Goal: Find contact information: Find contact information

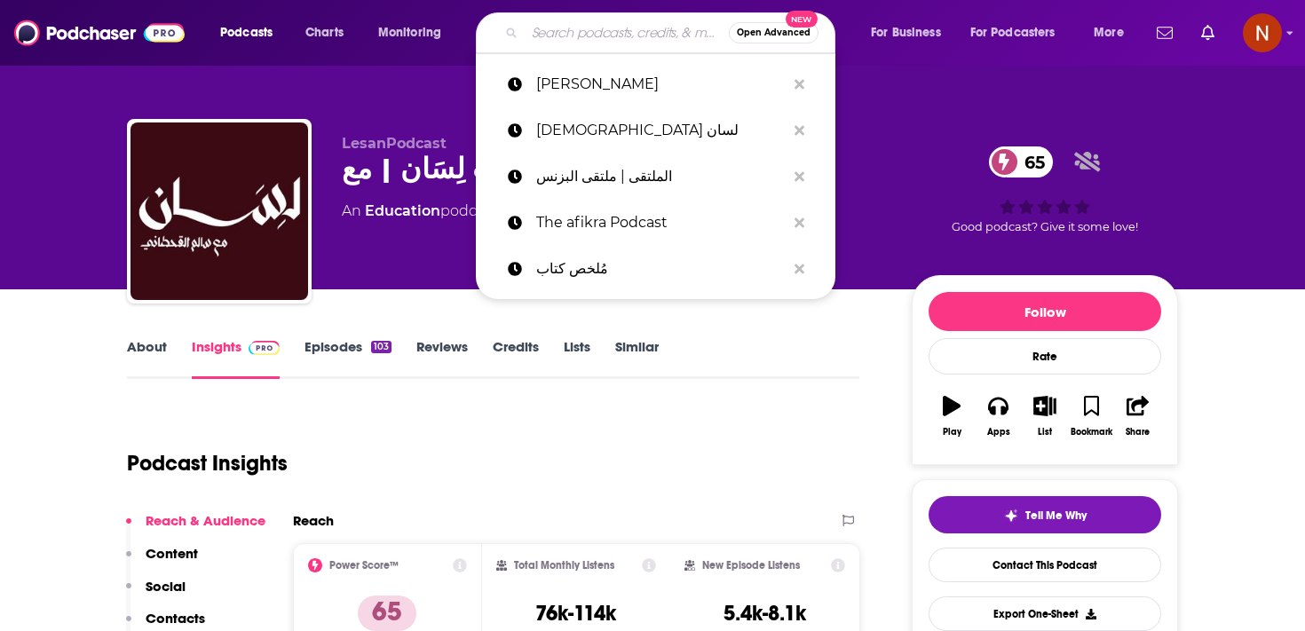
click at [616, 31] on input "Search podcasts, credits, & more..." at bounding box center [627, 33] width 204 height 28
paste input "بودكاست ألعاب أسبوعي"
type input "بودكاست ألعاب أسبوعي"
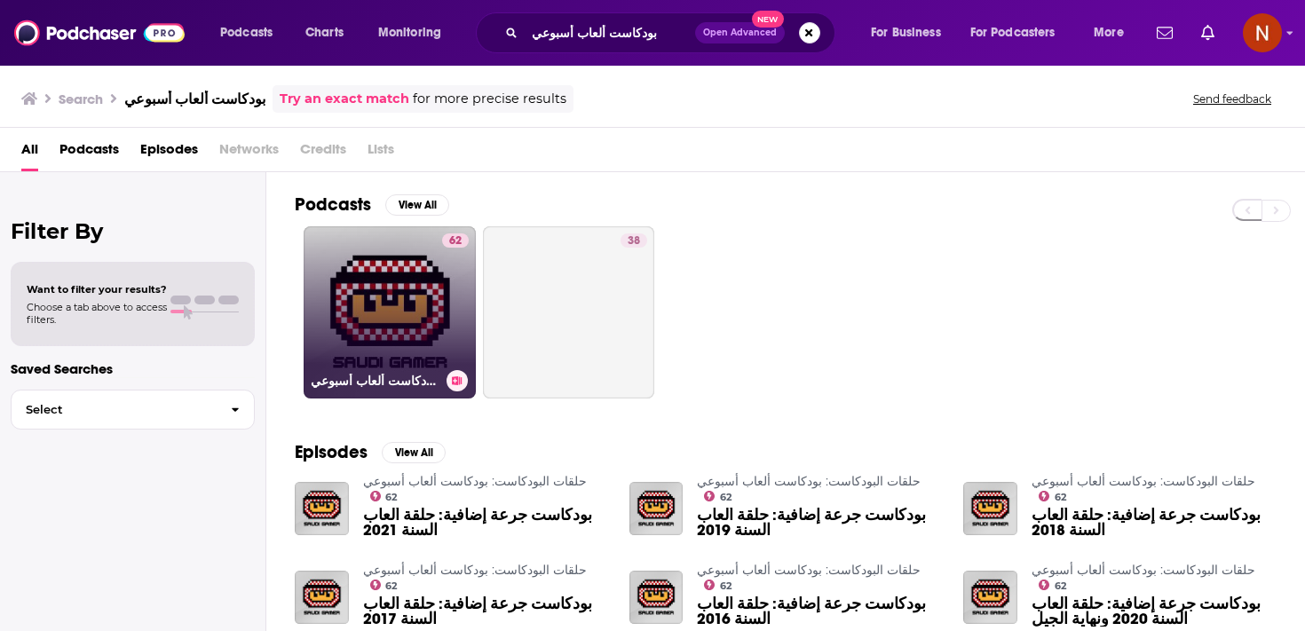
click at [417, 344] on link "62 حلقات البودكاست: بودكاست ألعاب أسبوعي" at bounding box center [390, 312] width 172 height 172
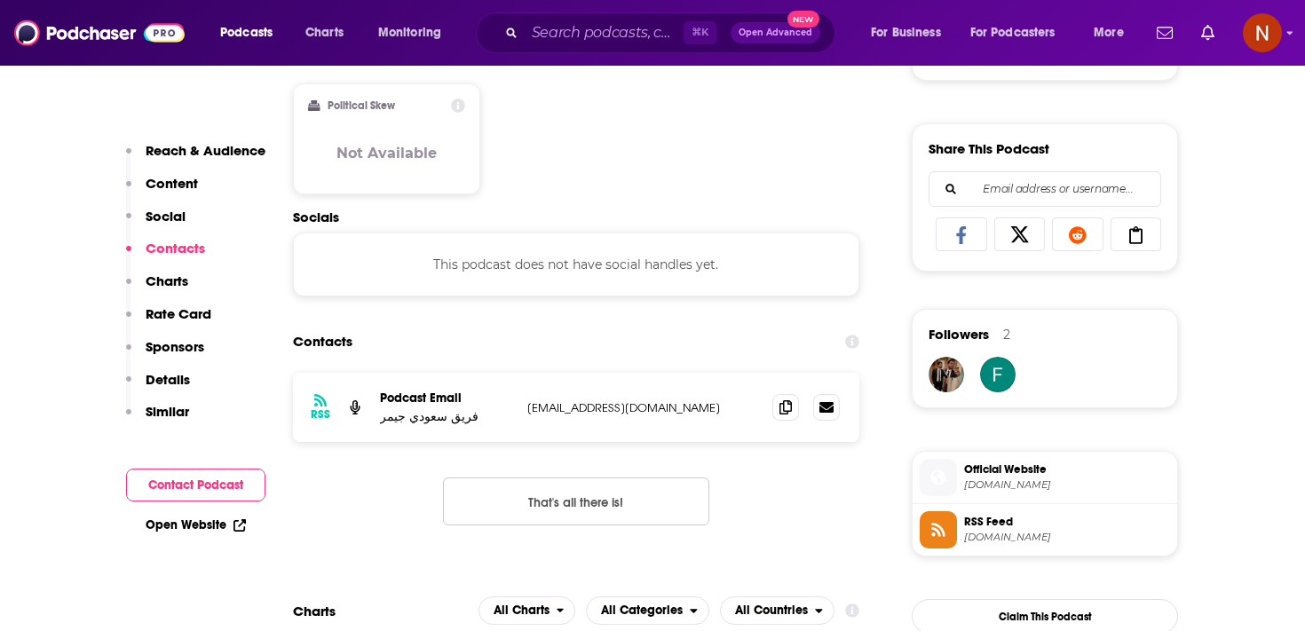
scroll to position [1077, 0]
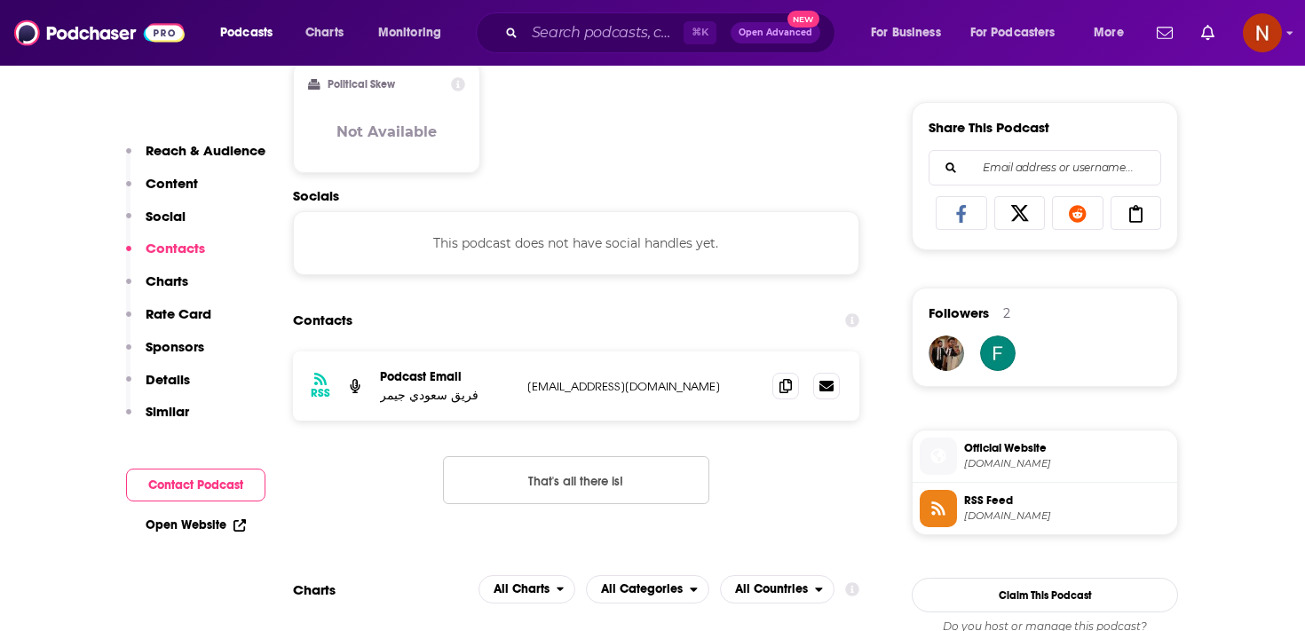
click at [983, 516] on span "feedpress.me" at bounding box center [1067, 515] width 206 height 13
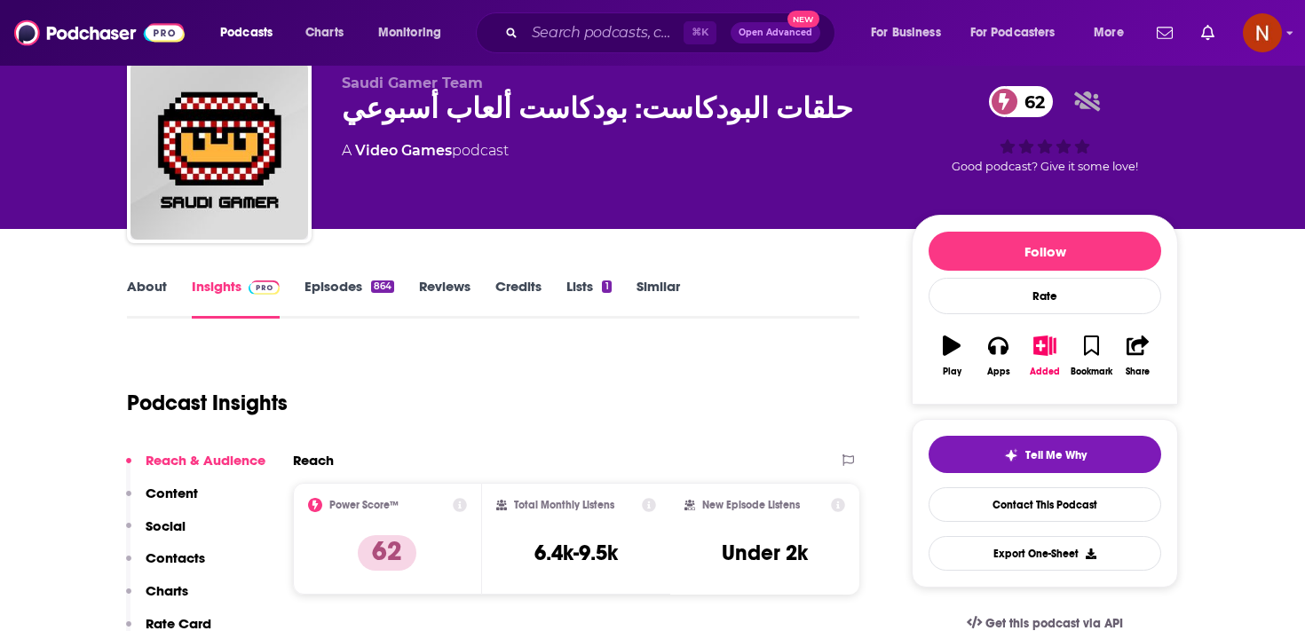
scroll to position [46, 0]
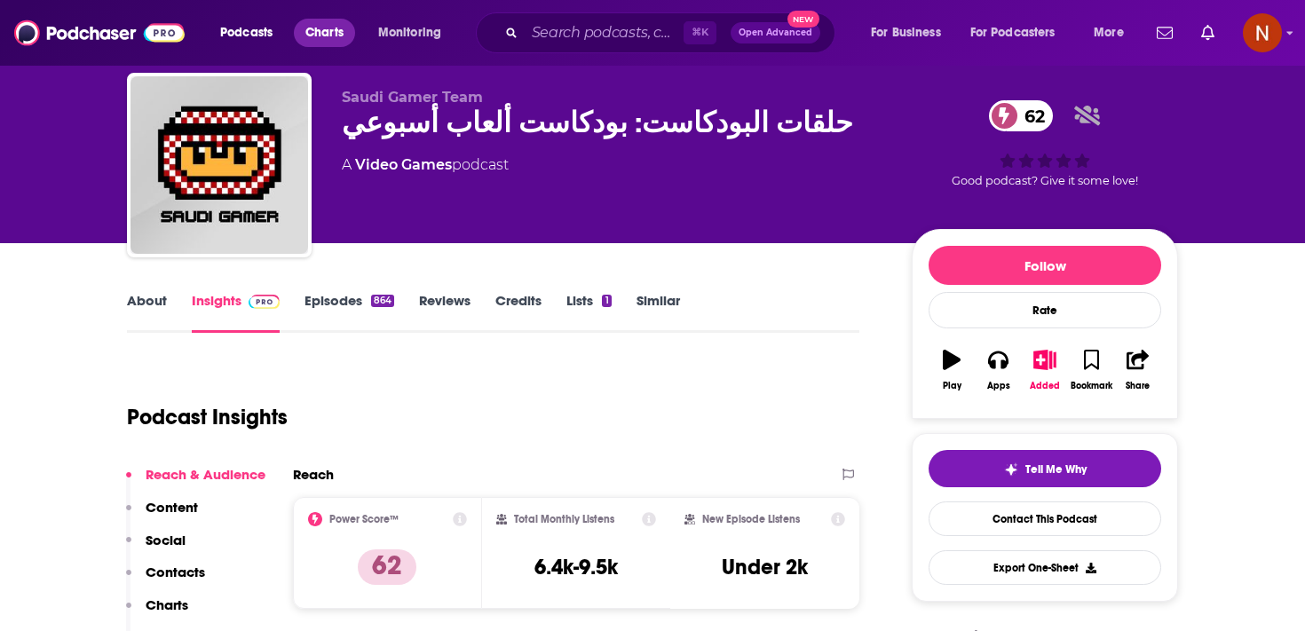
click at [325, 34] on span "Charts" at bounding box center [324, 32] width 38 height 25
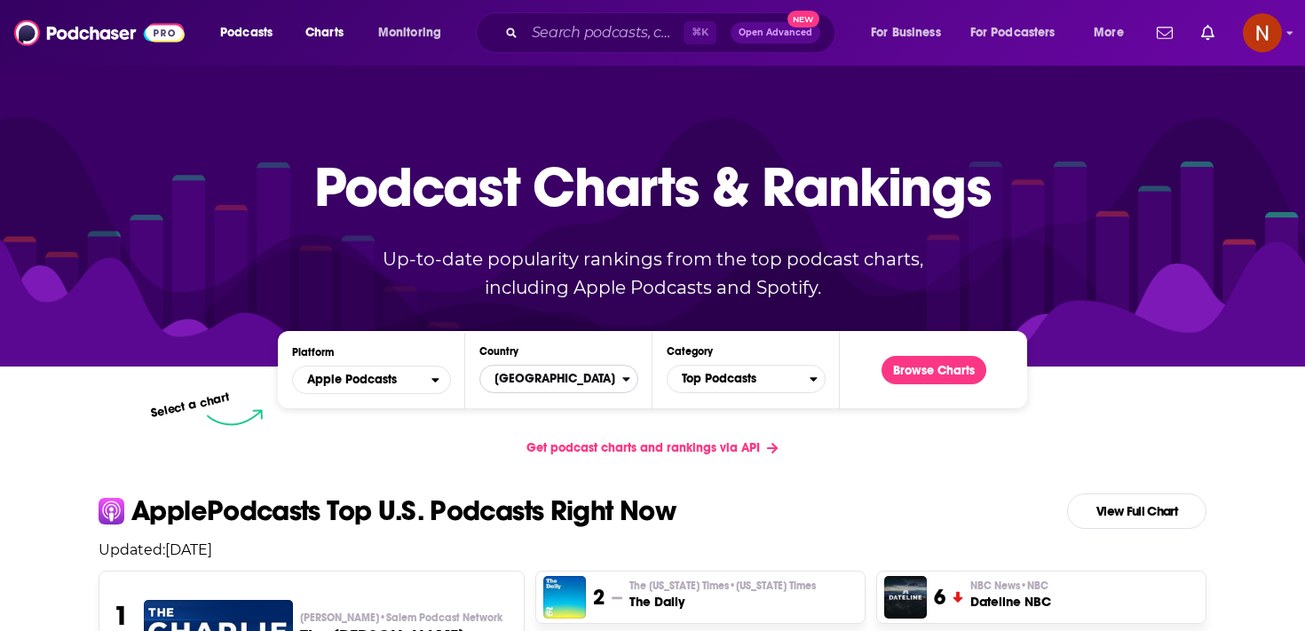
click at [563, 367] on span "[GEOGRAPHIC_DATA]" at bounding box center [551, 379] width 142 height 30
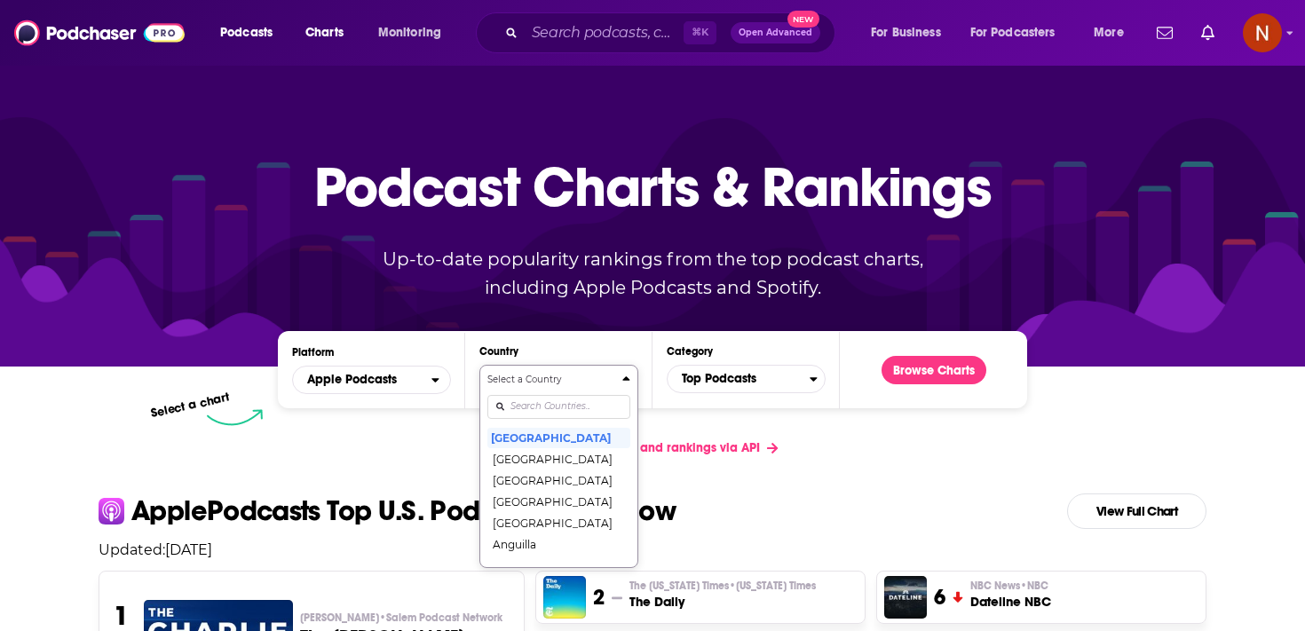
scroll to position [91, 0]
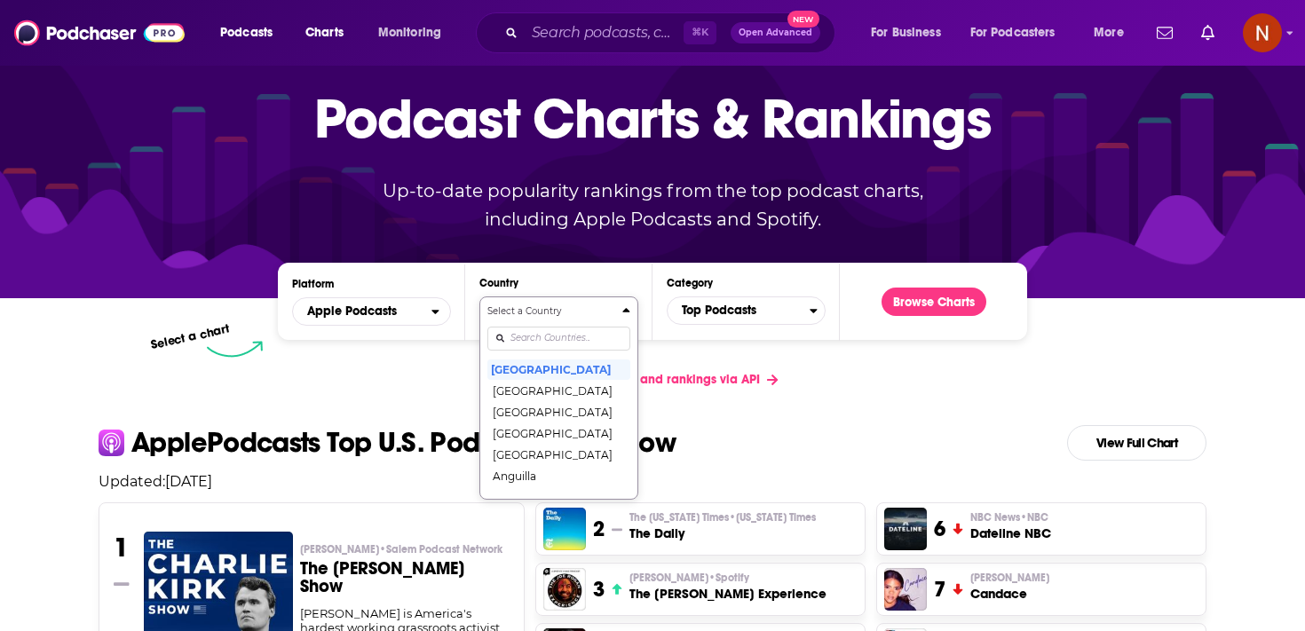
click at [556, 405] on div "Select a Country United States Afghanistan Albania Algeria Angola Anguilla Anti…" at bounding box center [558, 397] width 143 height 187
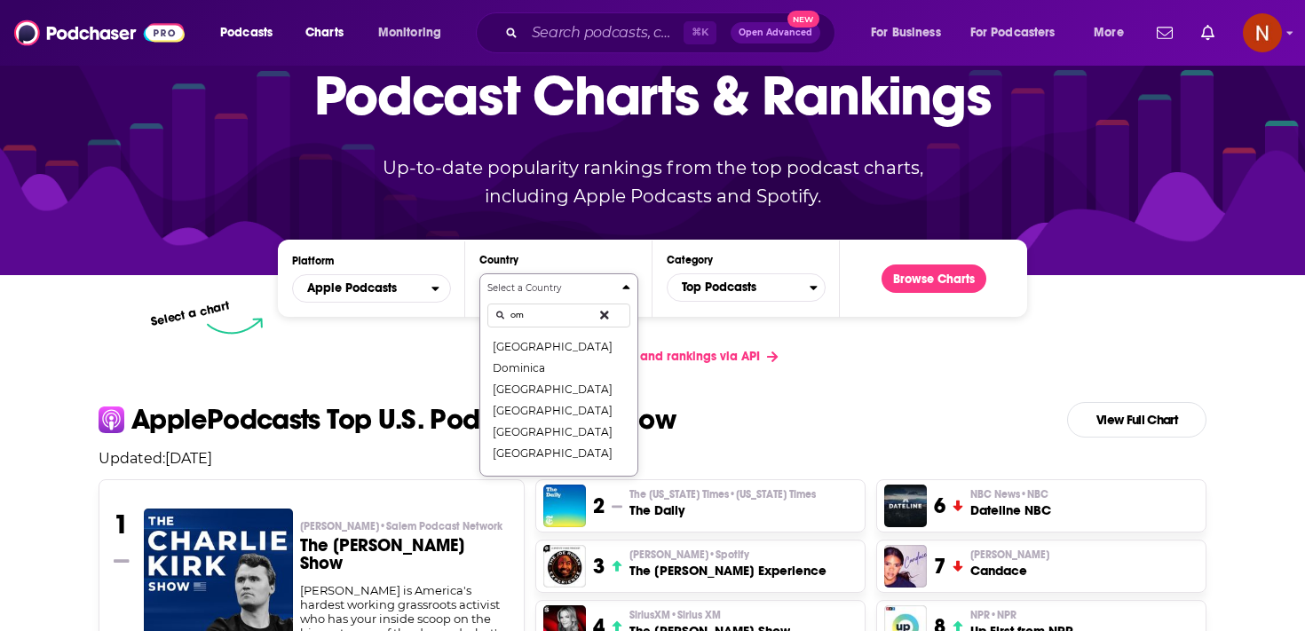
type input "o"
type input "s"
click at [263, 25] on span "Podcasts" at bounding box center [246, 32] width 52 height 25
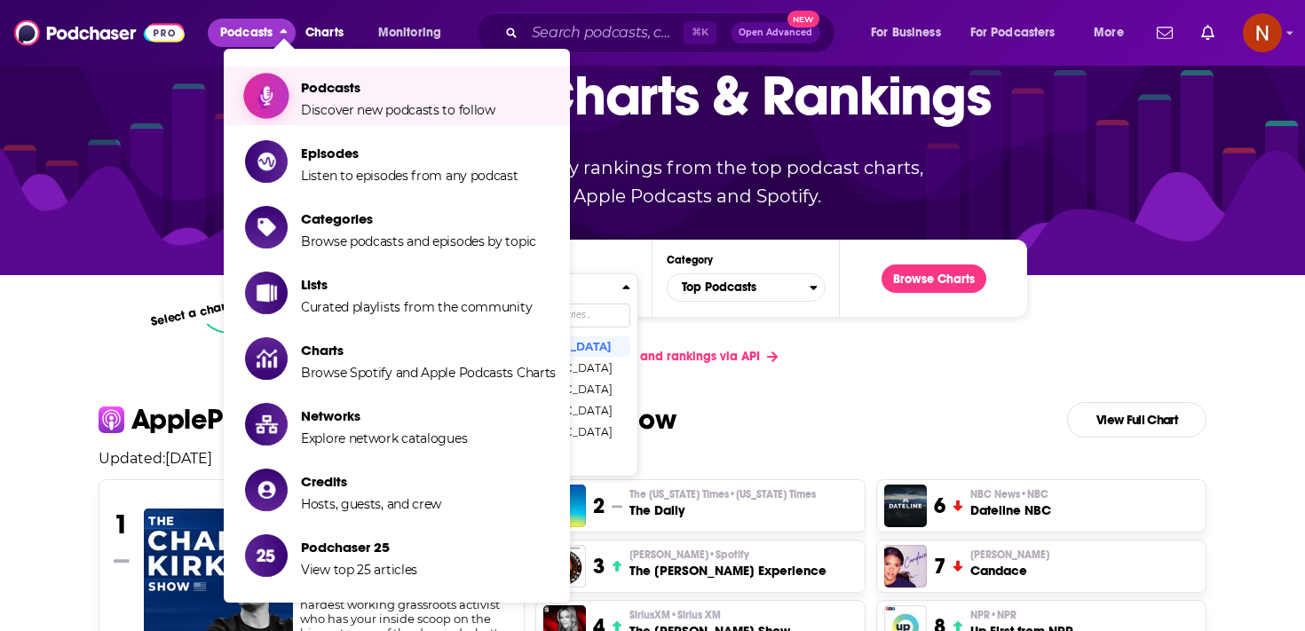
click at [280, 109] on span "Show item sub-menu" at bounding box center [266, 96] width 137 height 137
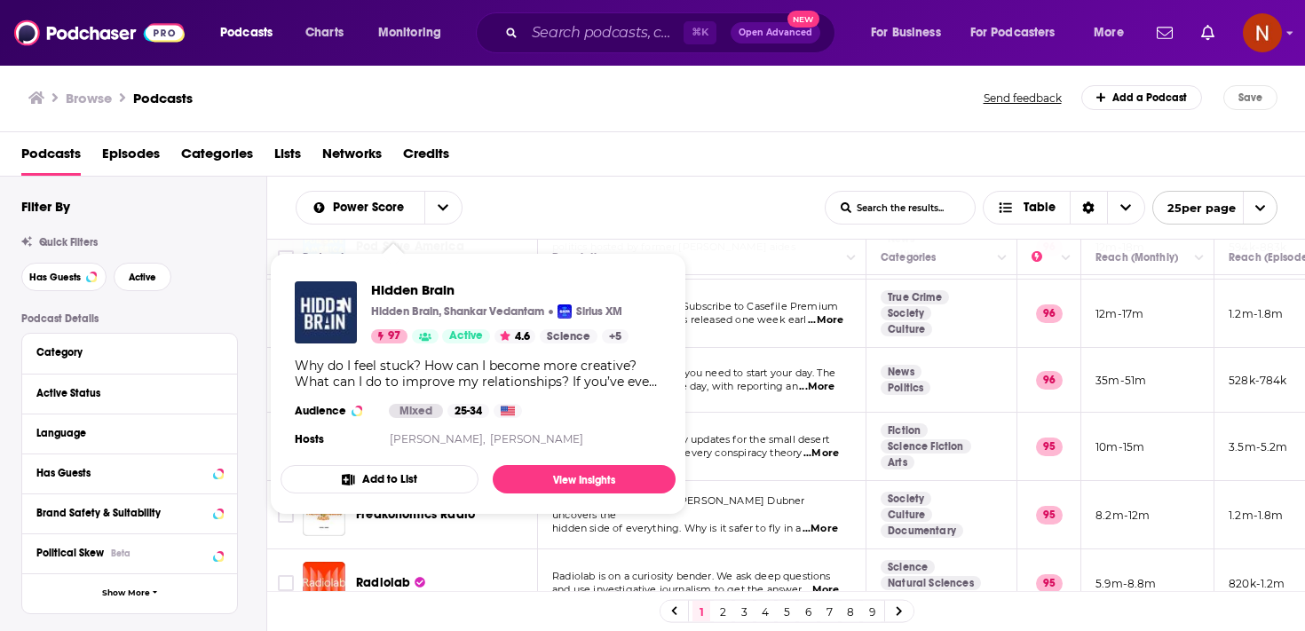
scroll to position [1357, 0]
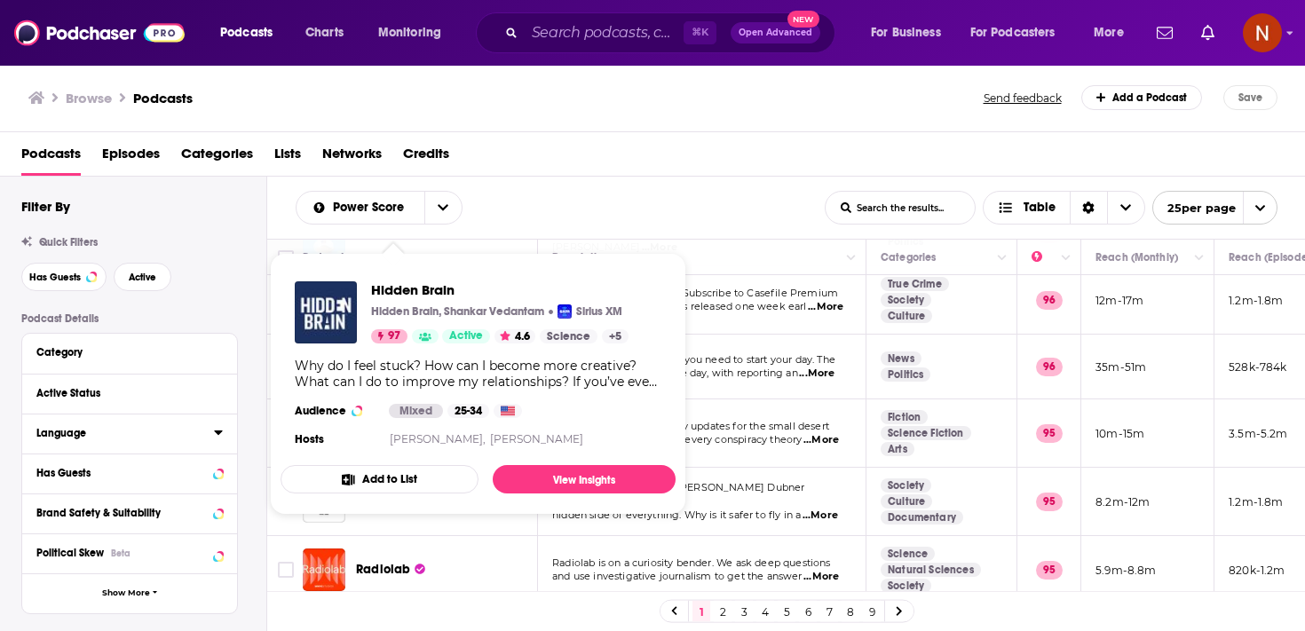
click at [218, 439] on icon at bounding box center [218, 432] width 9 height 14
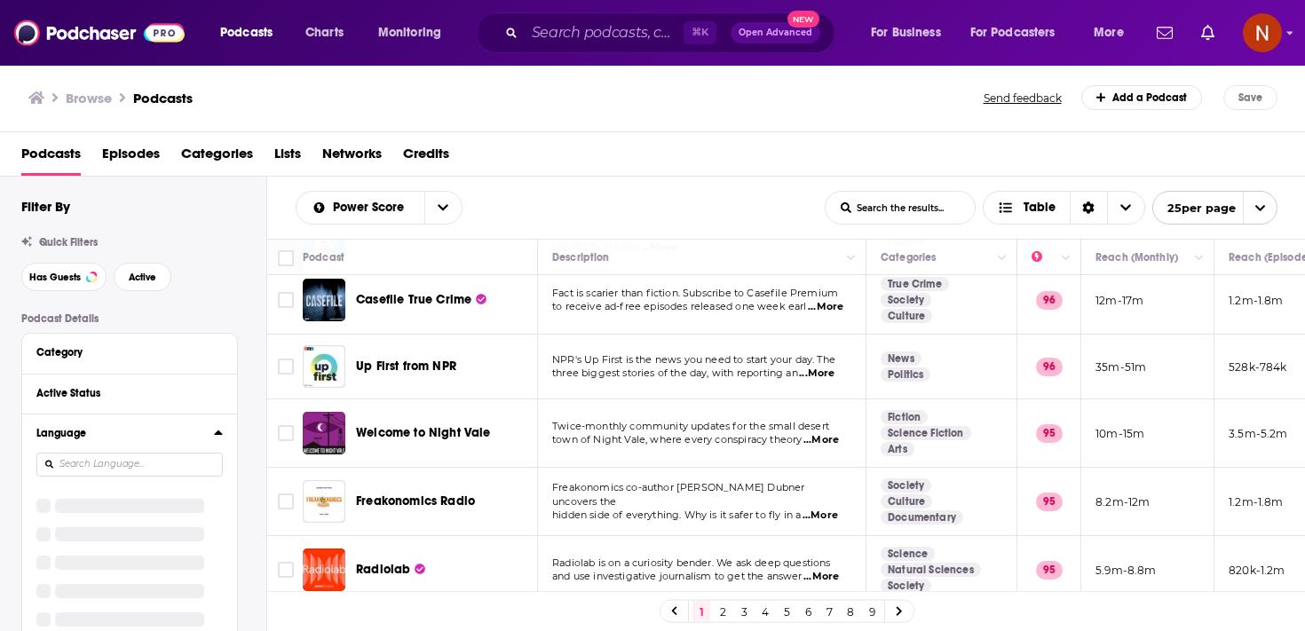
click at [205, 457] on input at bounding box center [129, 465] width 186 height 24
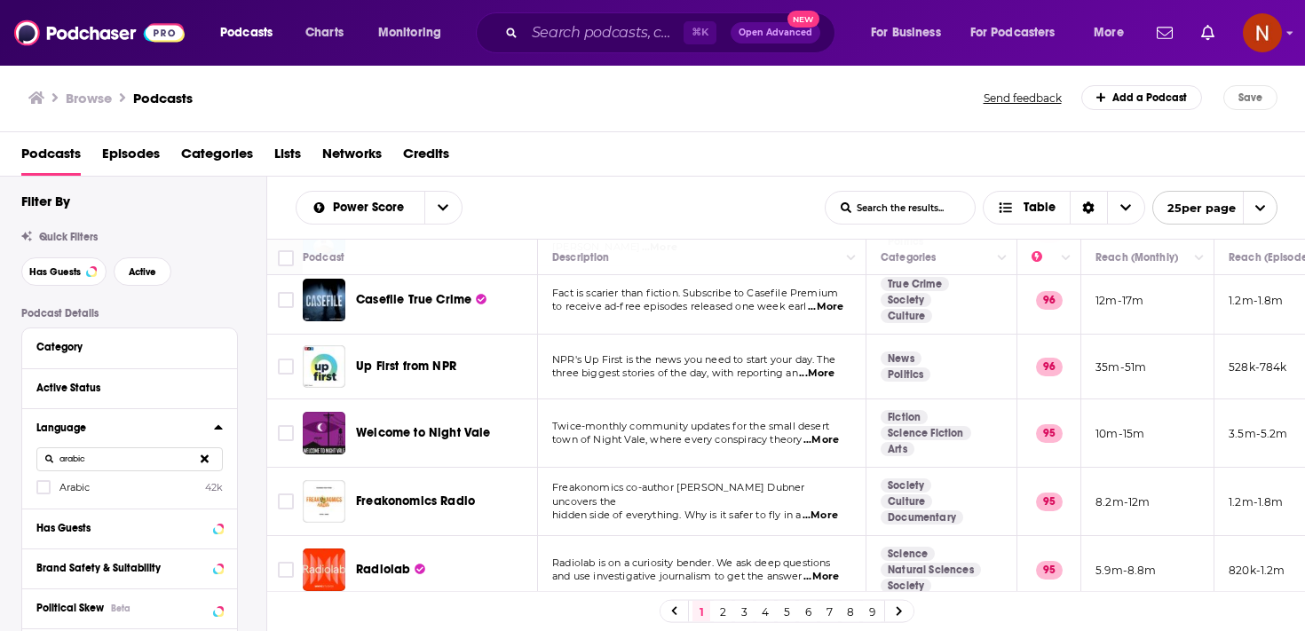
type input "arabic"
click at [93, 482] on label "Arabic 42k" at bounding box center [129, 486] width 186 height 15
click at [43, 493] on input "multiSelectOption-ar-0" at bounding box center [43, 493] width 0 height 0
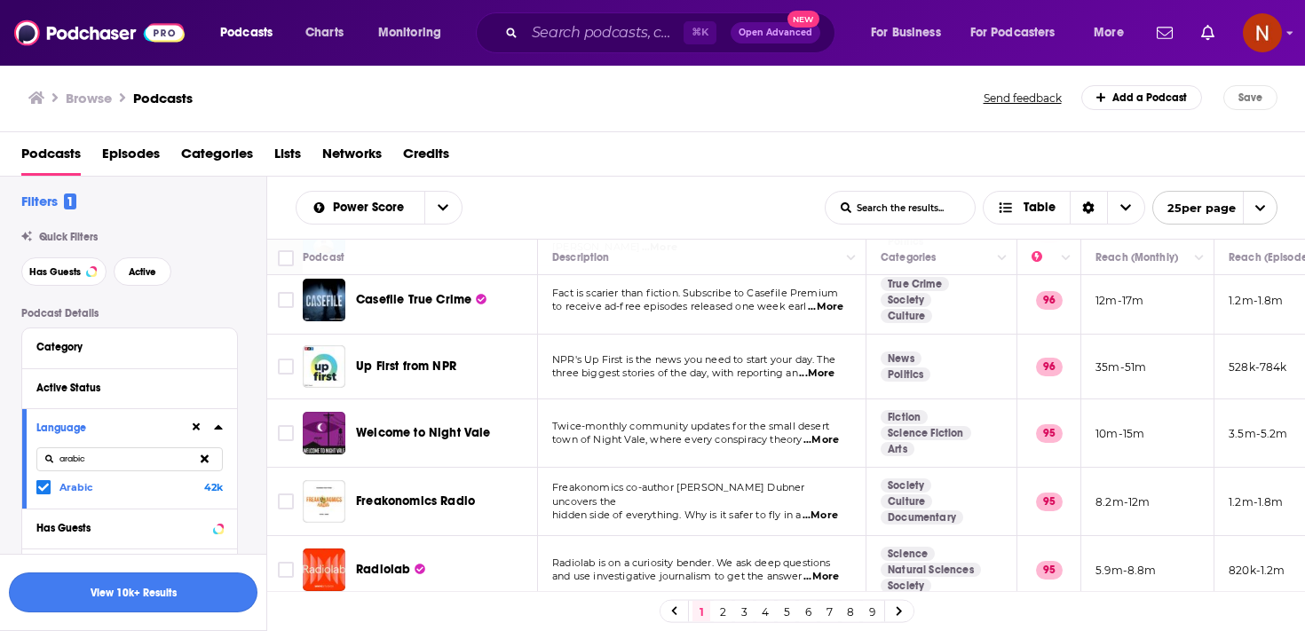
click at [159, 595] on button "View 10k+ Results" at bounding box center [133, 592] width 249 height 40
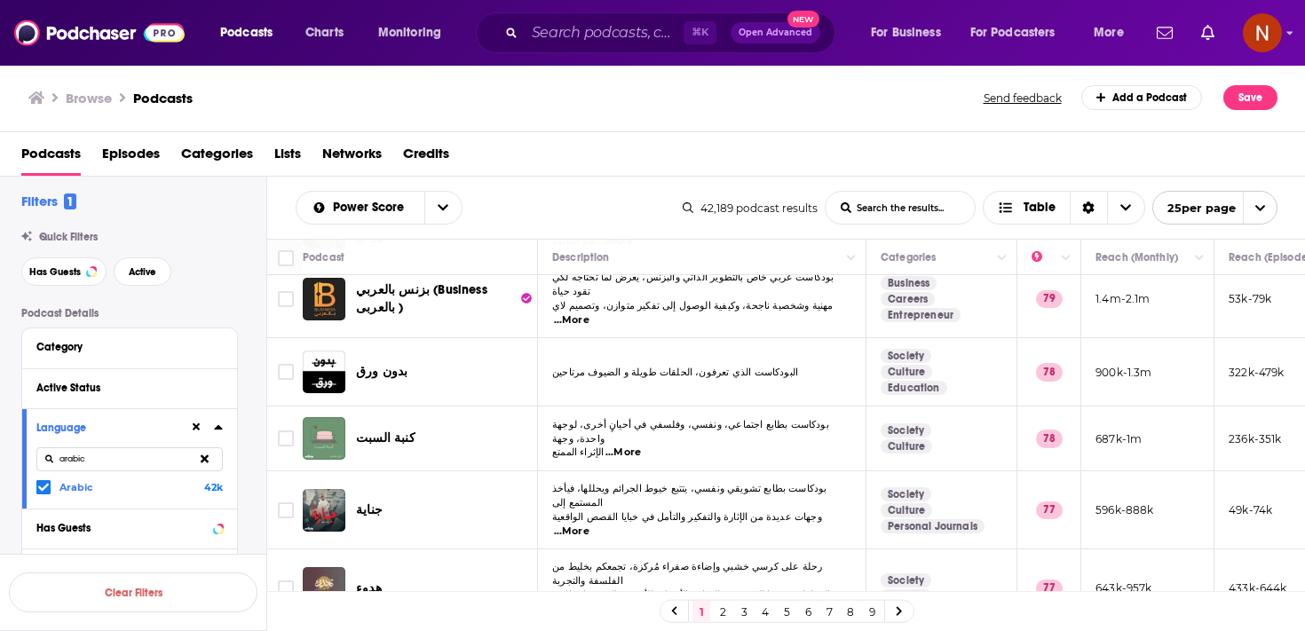
scroll to position [668, 0]
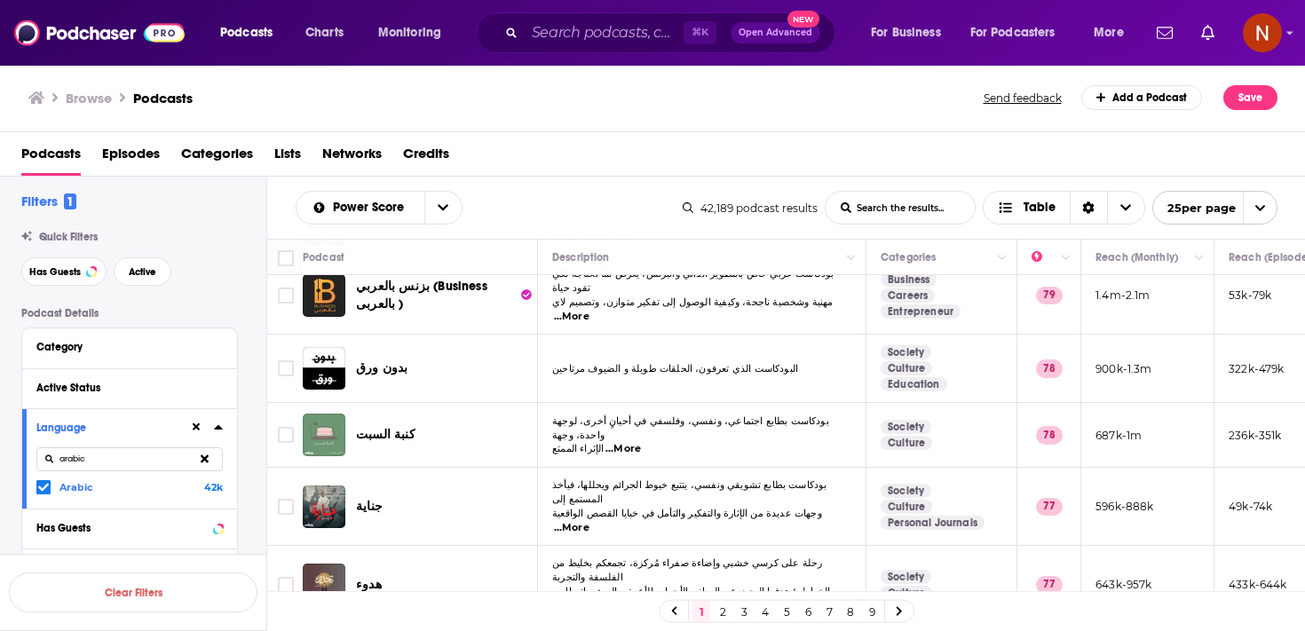
click at [372, 577] on span "هدوء" at bounding box center [369, 584] width 26 height 15
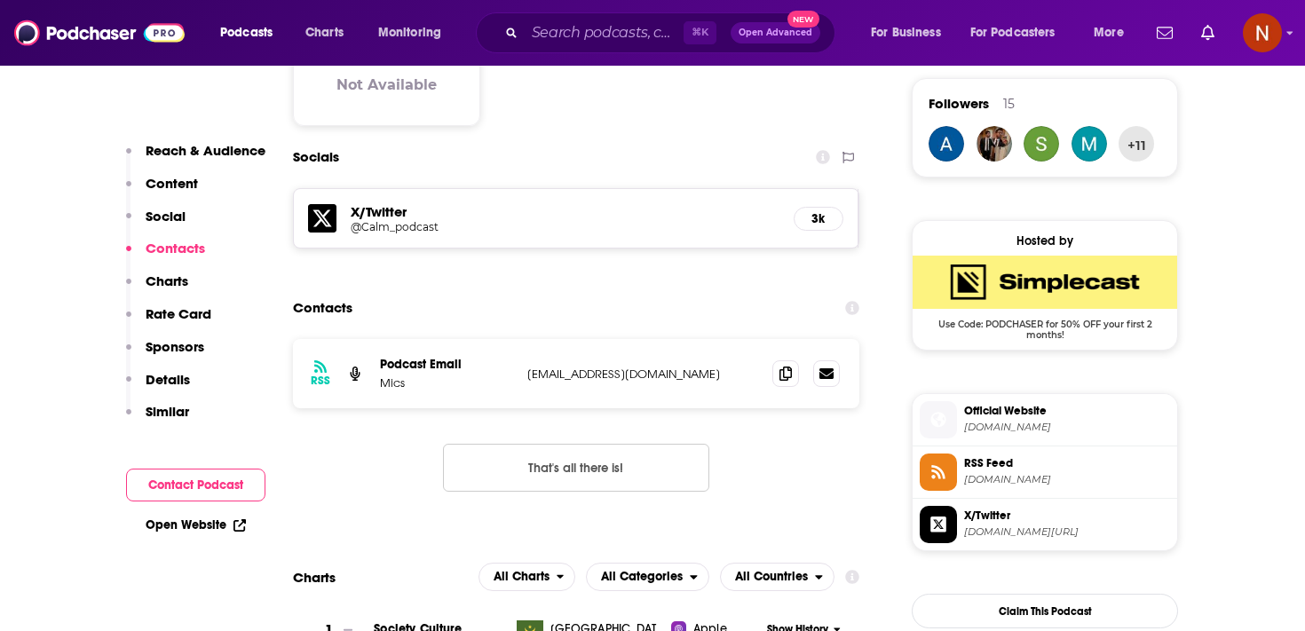
scroll to position [1323, 0]
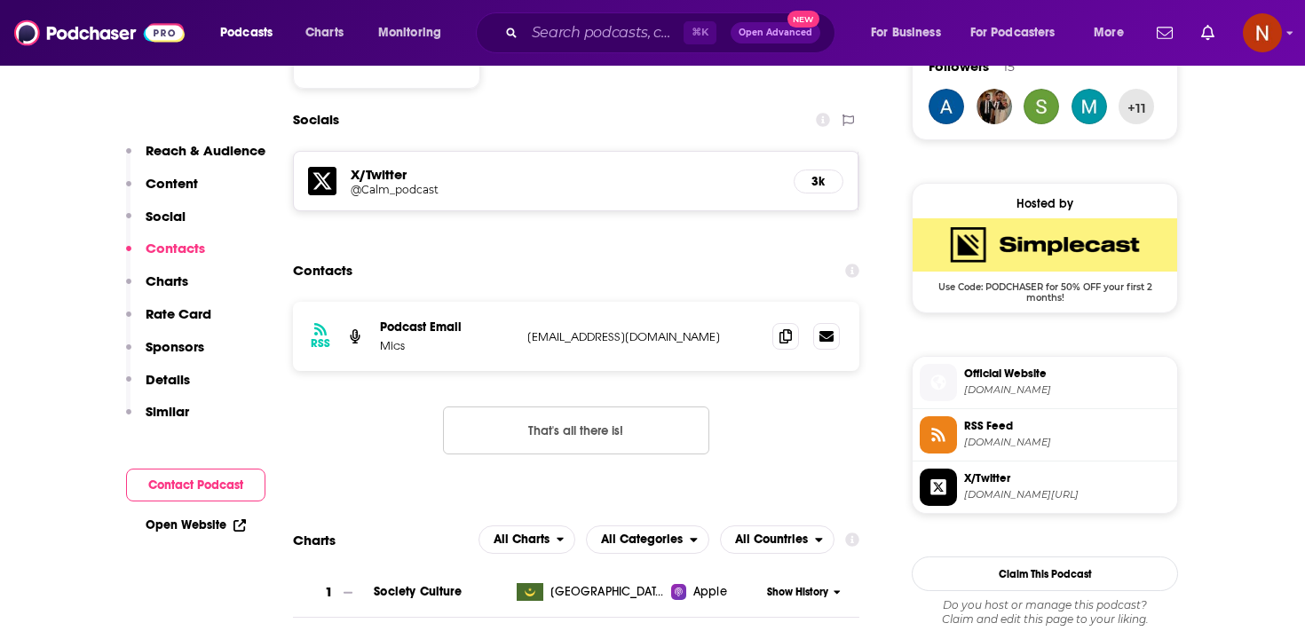
click at [1008, 431] on span "RSS Feed" at bounding box center [1067, 426] width 206 height 16
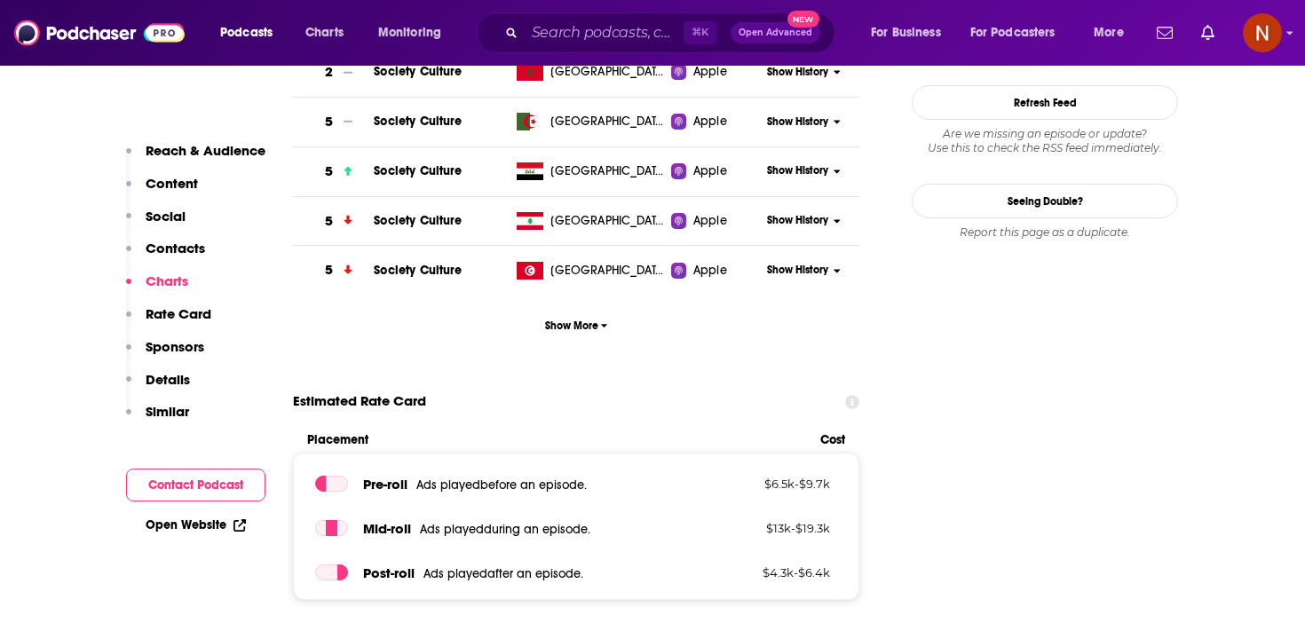
scroll to position [1898, 0]
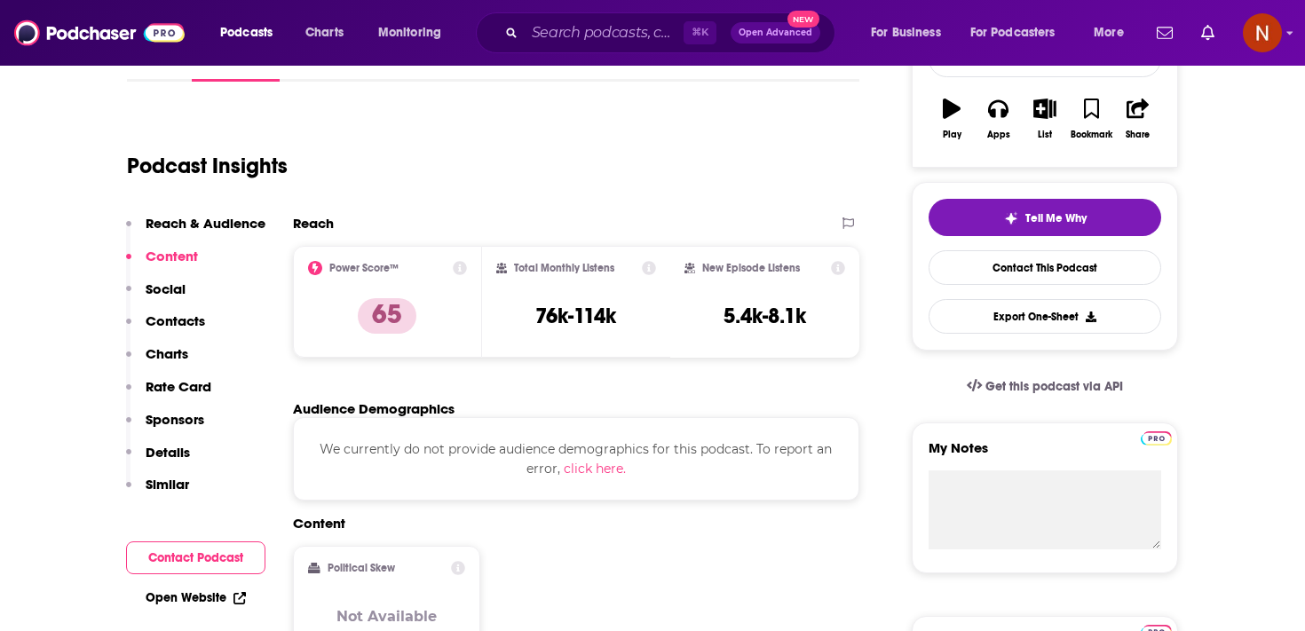
scroll to position [241, 0]
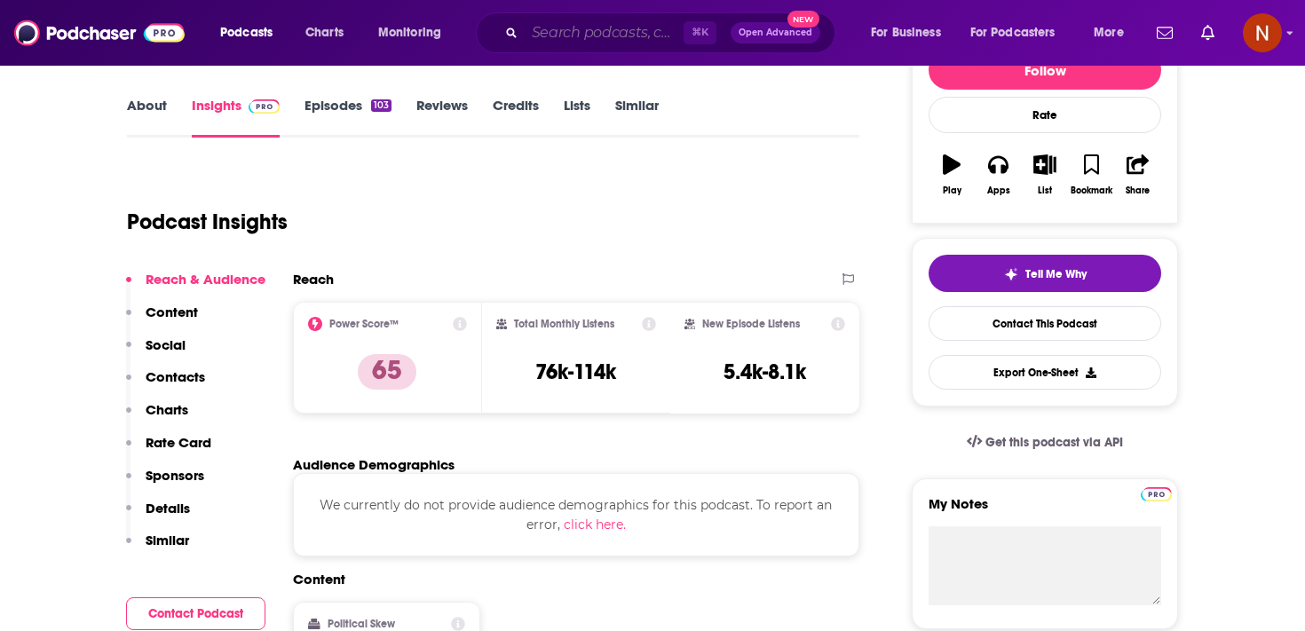
click at [564, 39] on input "Search podcasts, credits, & more..." at bounding box center [604, 33] width 159 height 28
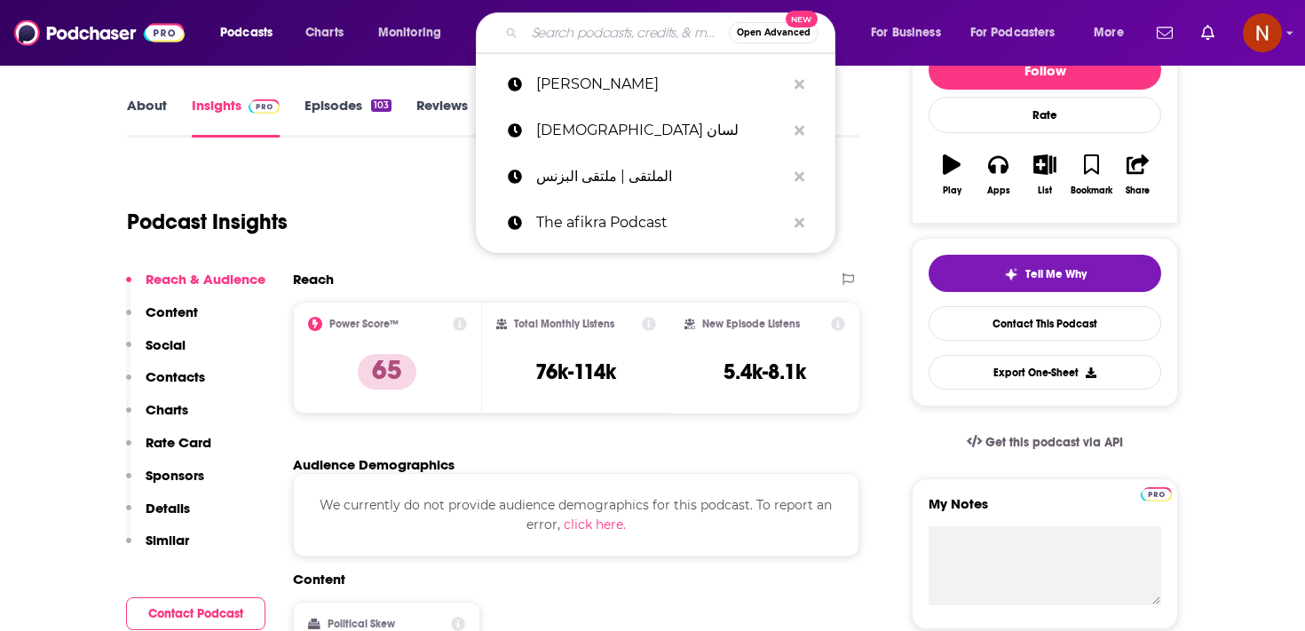
paste input "ورق كاست"
type input "ورق كاست"
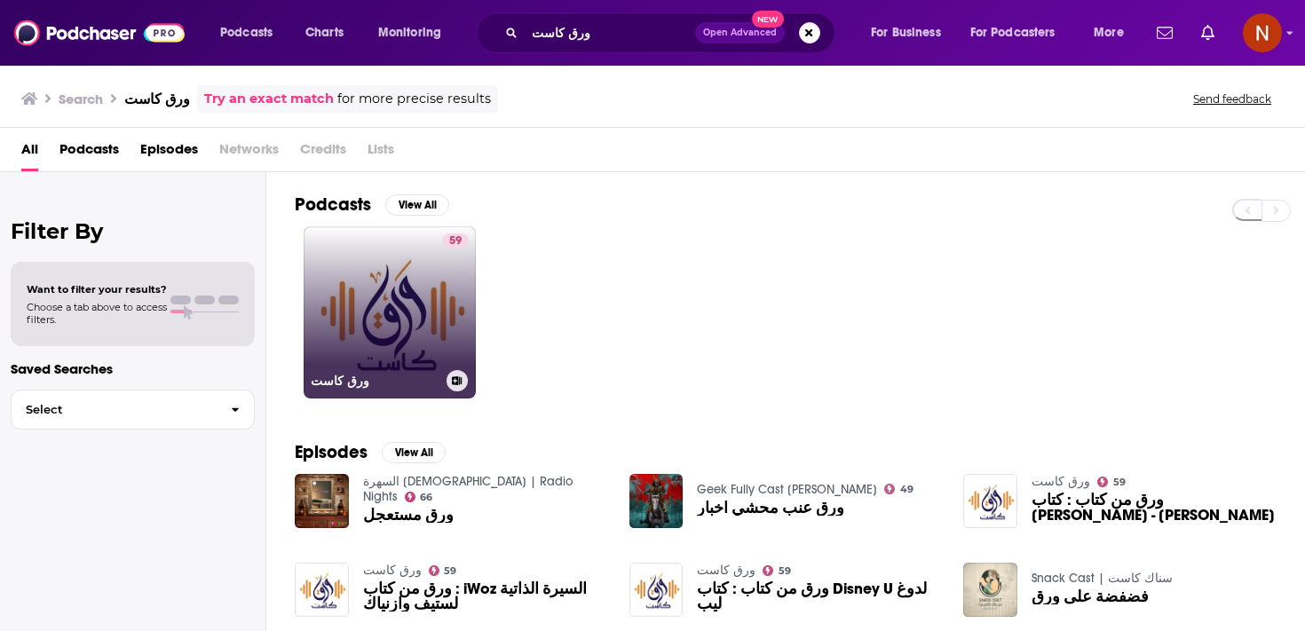
click at [424, 312] on link "59 ورق كاست" at bounding box center [390, 312] width 172 height 172
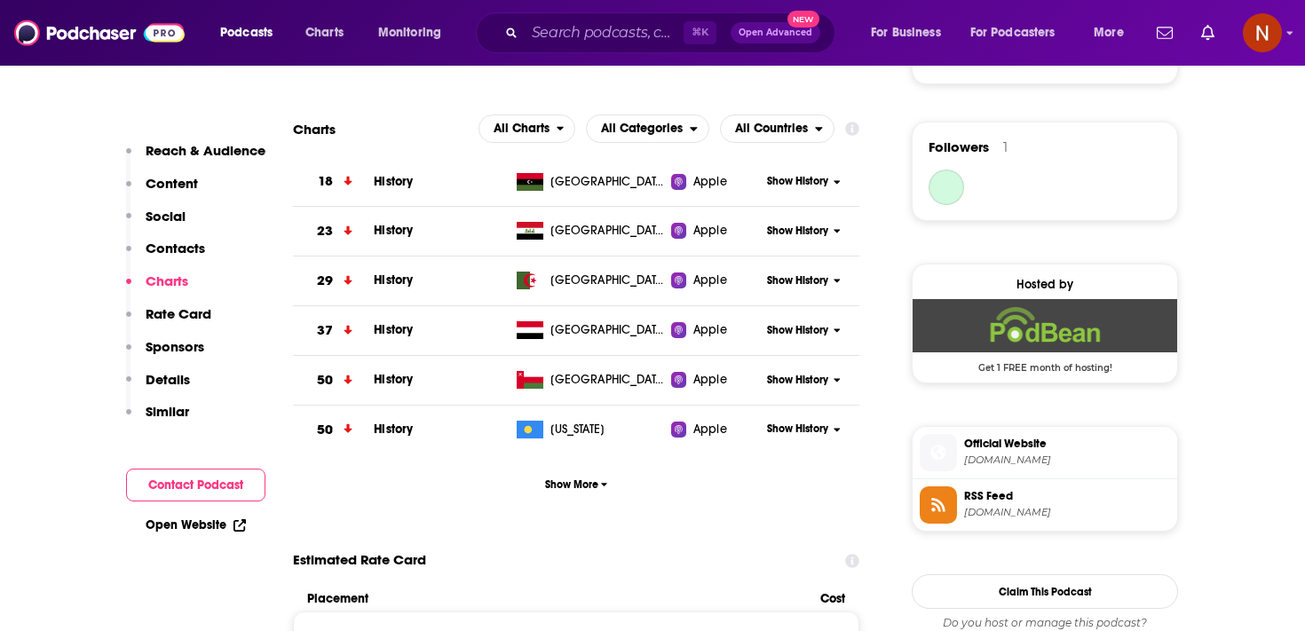
scroll to position [1448, 0]
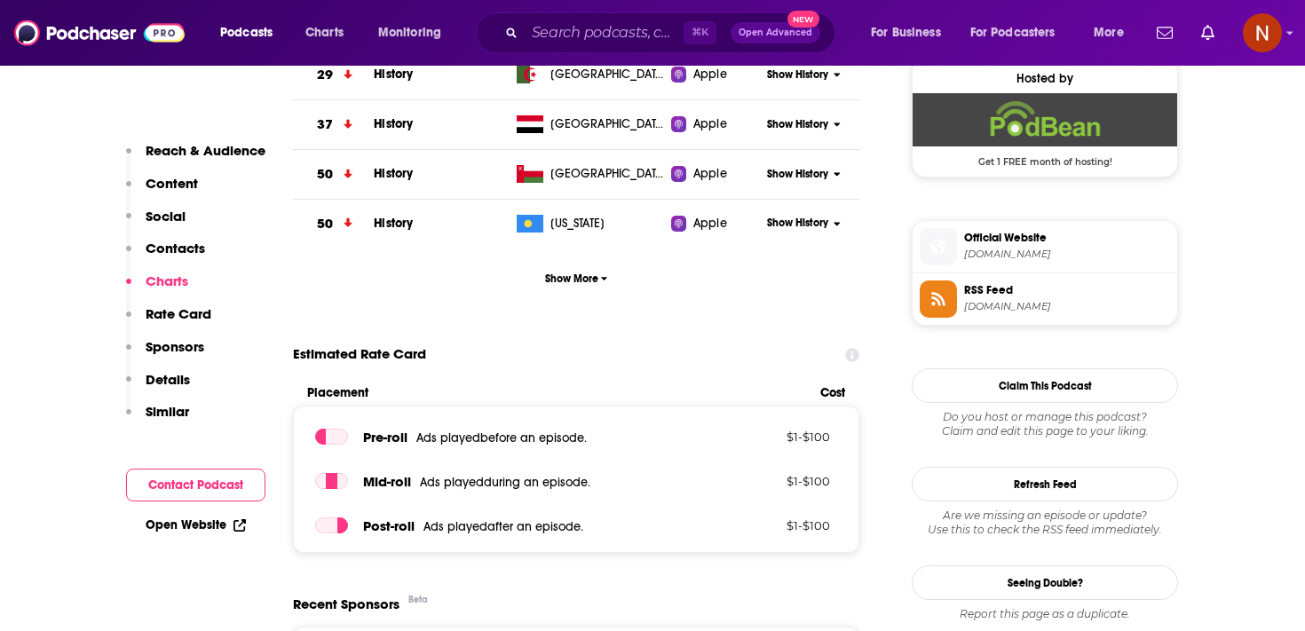
click at [1010, 320] on li "RSS Feed feed.podbean.com" at bounding box center [1044, 298] width 264 height 51
click at [1012, 313] on span "feed.podbean.com" at bounding box center [1067, 306] width 206 height 13
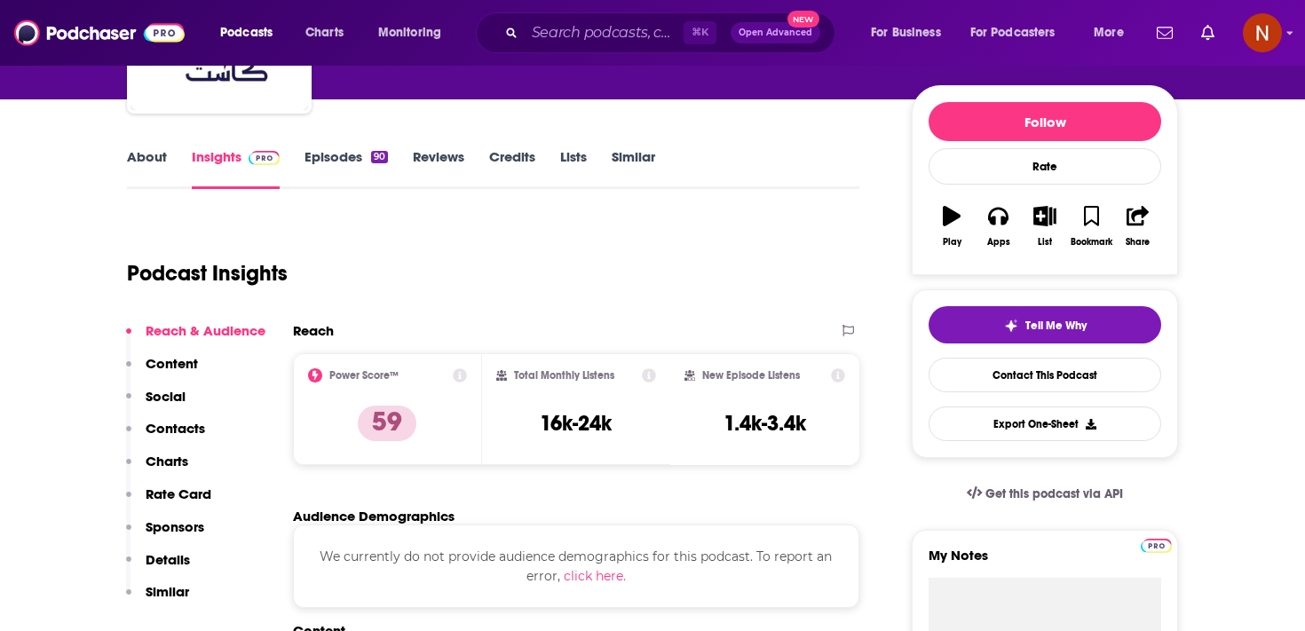
scroll to position [0, 0]
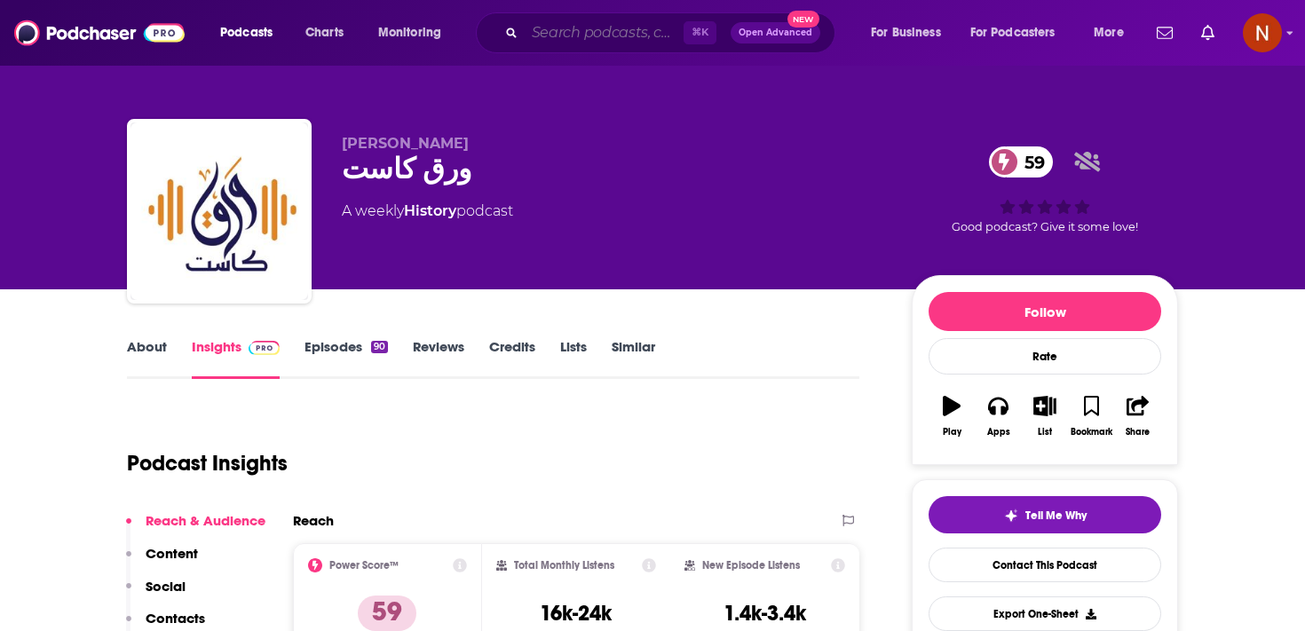
click at [556, 28] on input "Search podcasts, credits, & more..." at bounding box center [604, 33] width 159 height 28
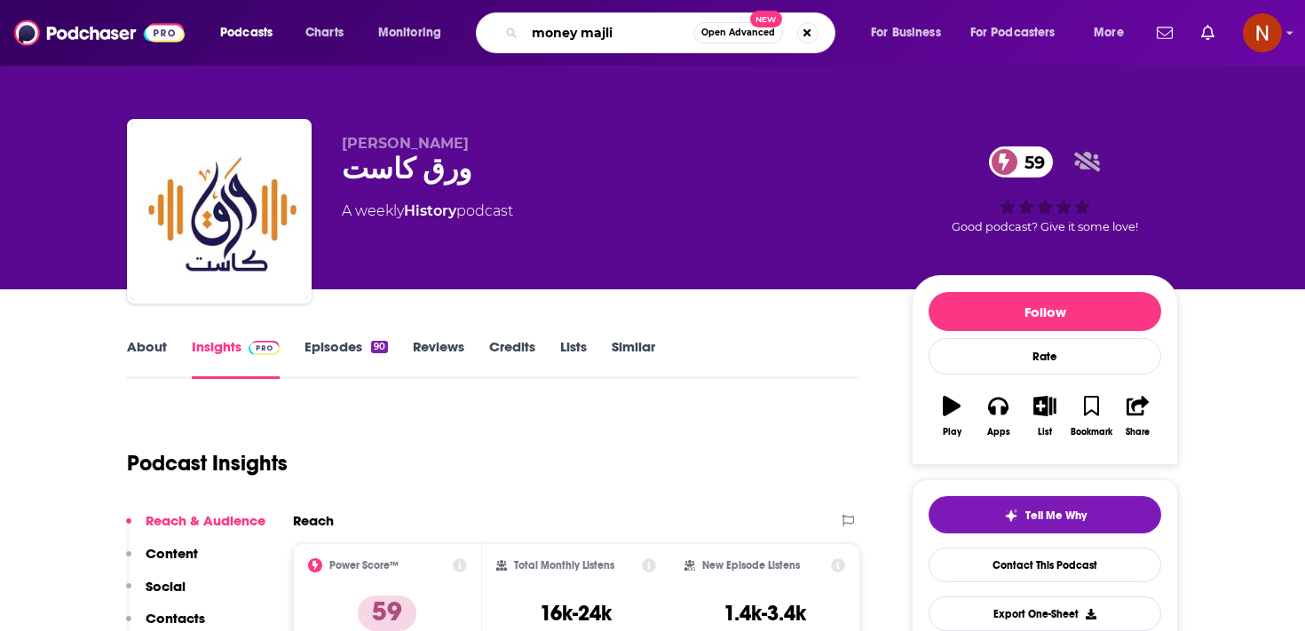
type input "money majlis"
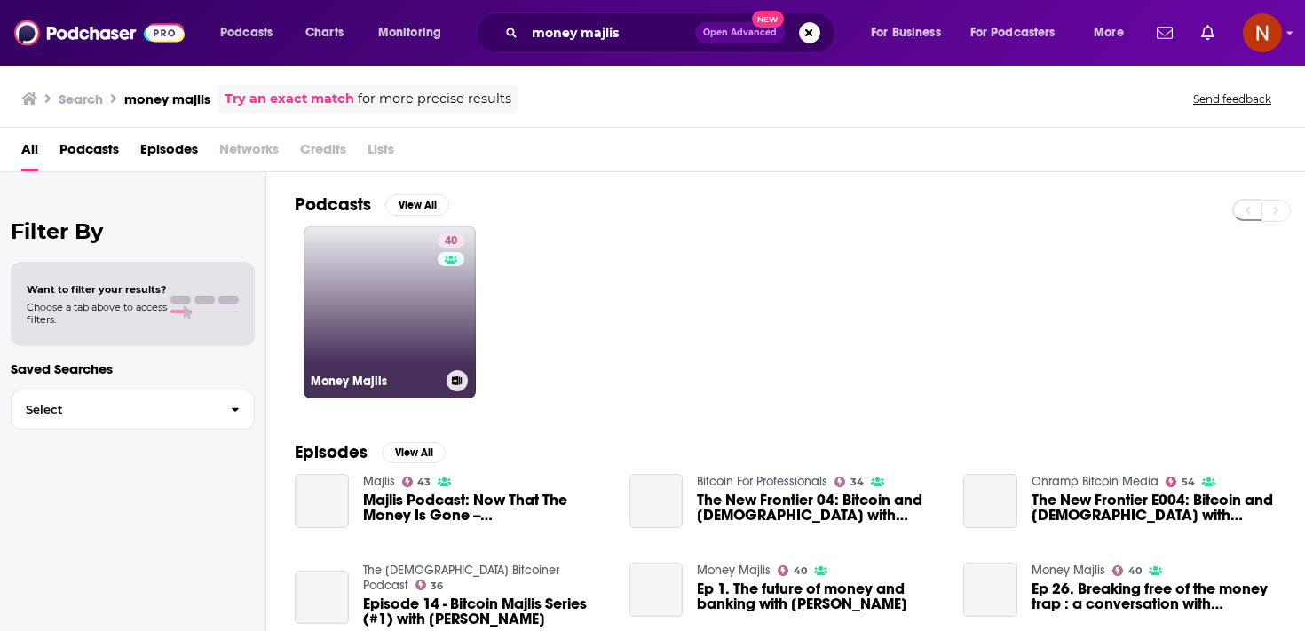
click at [404, 312] on link "40 Money Majlis" at bounding box center [390, 312] width 172 height 172
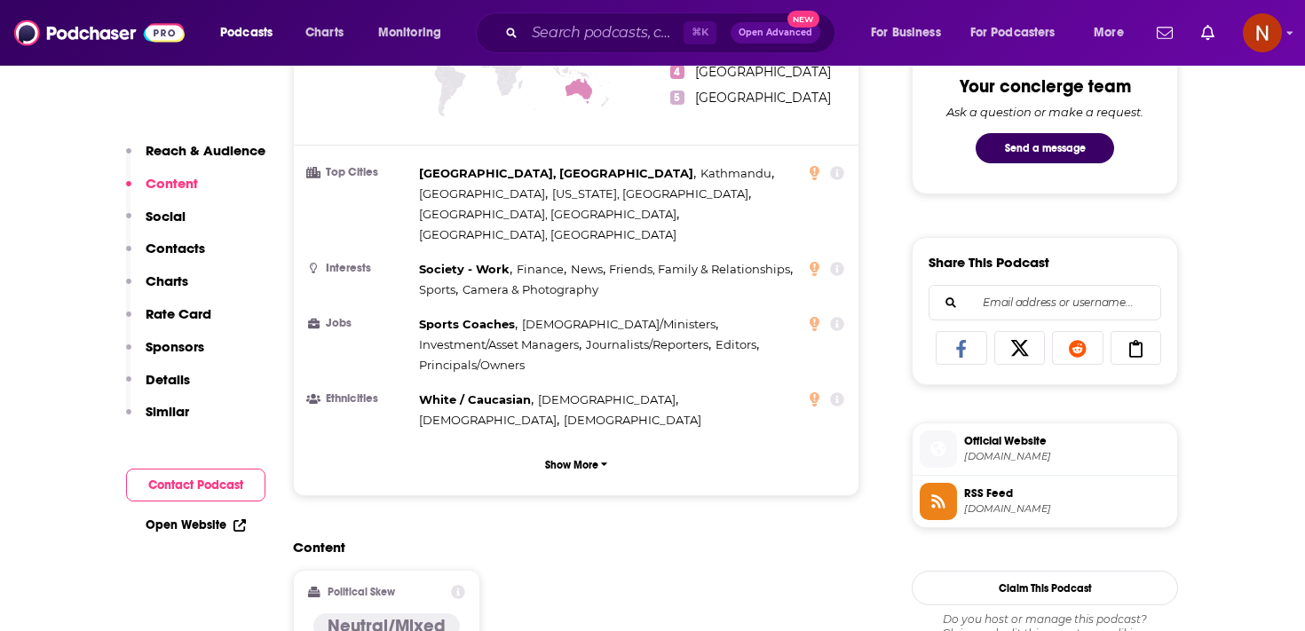
scroll to position [1054, 0]
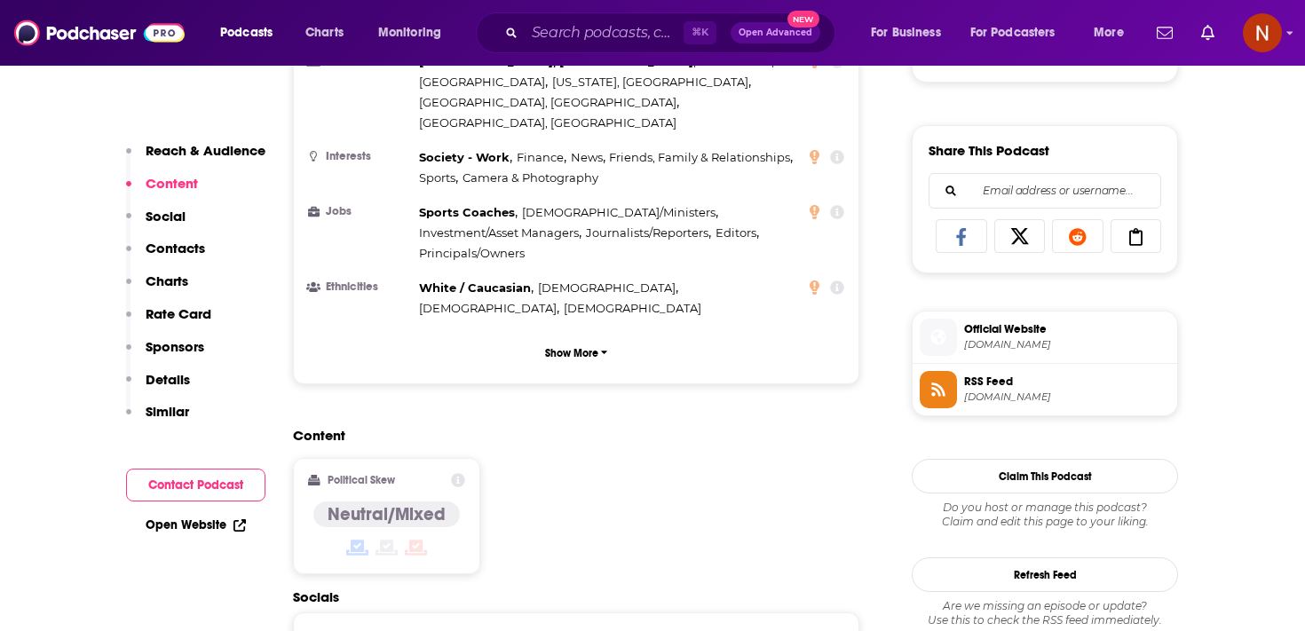
click at [962, 399] on span "RSS Feed anchor.fm" at bounding box center [1063, 389] width 213 height 36
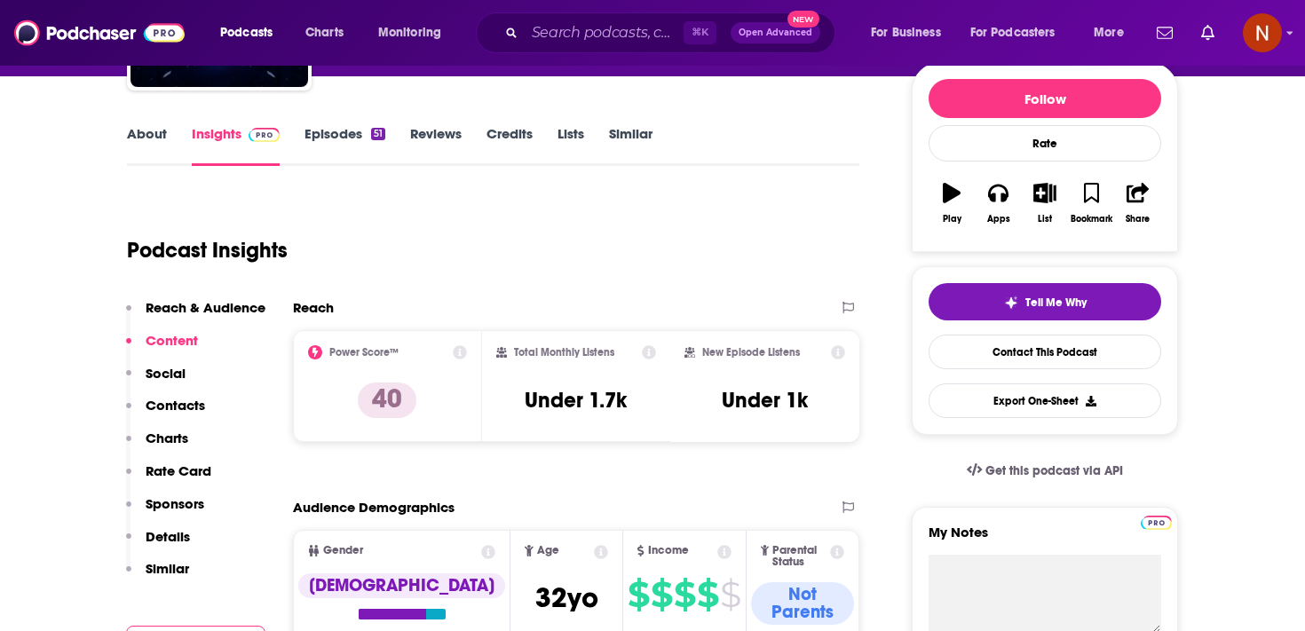
scroll to position [0, 0]
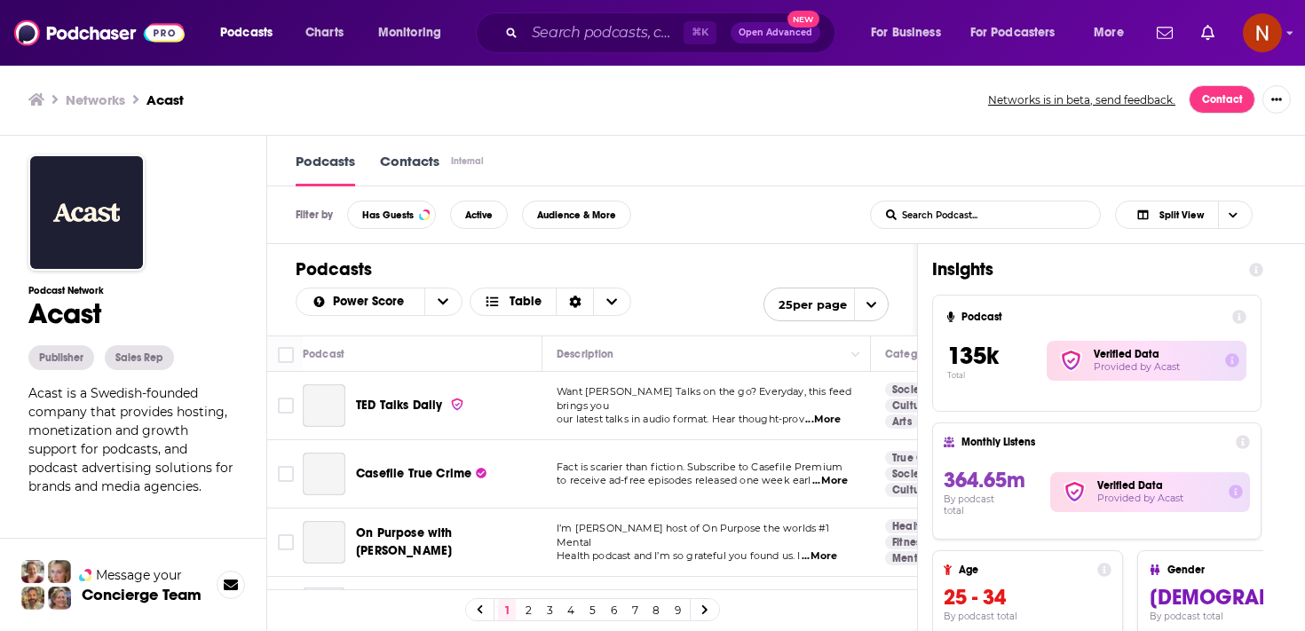
click at [332, 48] on div "Podcasts Charts Monitoring ⌘ K Open Advanced New For Business For Podcasters Mo…" at bounding box center [674, 32] width 933 height 41
click at [332, 40] on span "Charts" at bounding box center [324, 32] width 38 height 25
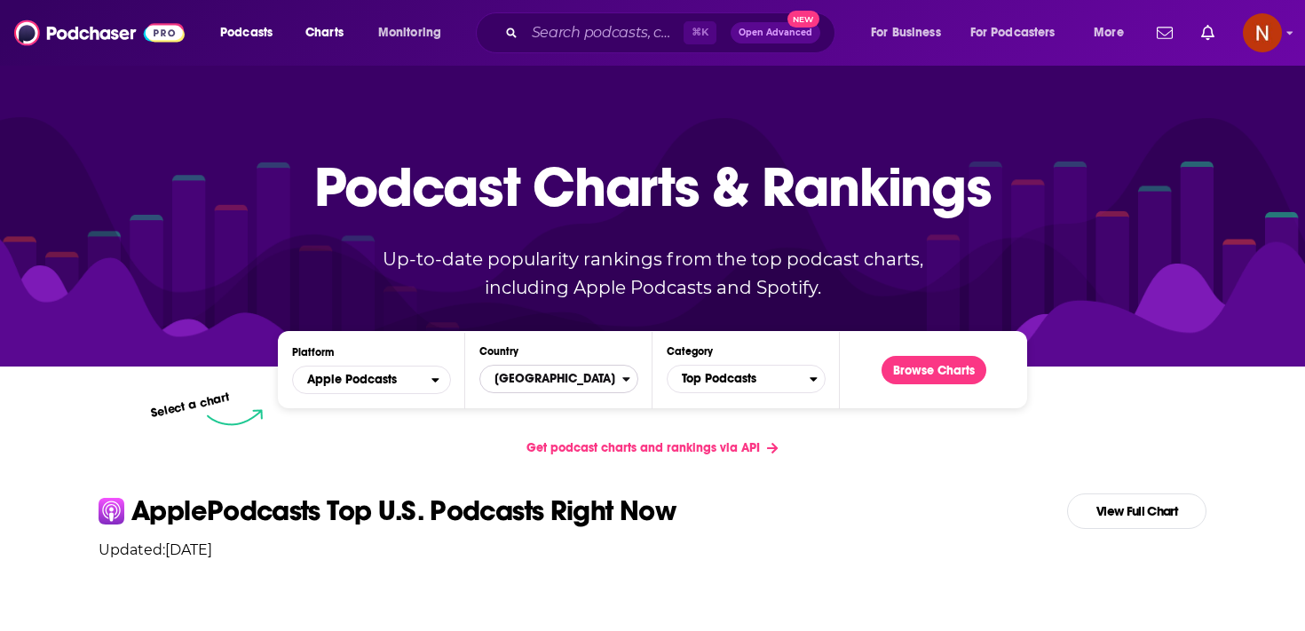
click at [518, 389] on span "[GEOGRAPHIC_DATA]" at bounding box center [551, 379] width 142 height 30
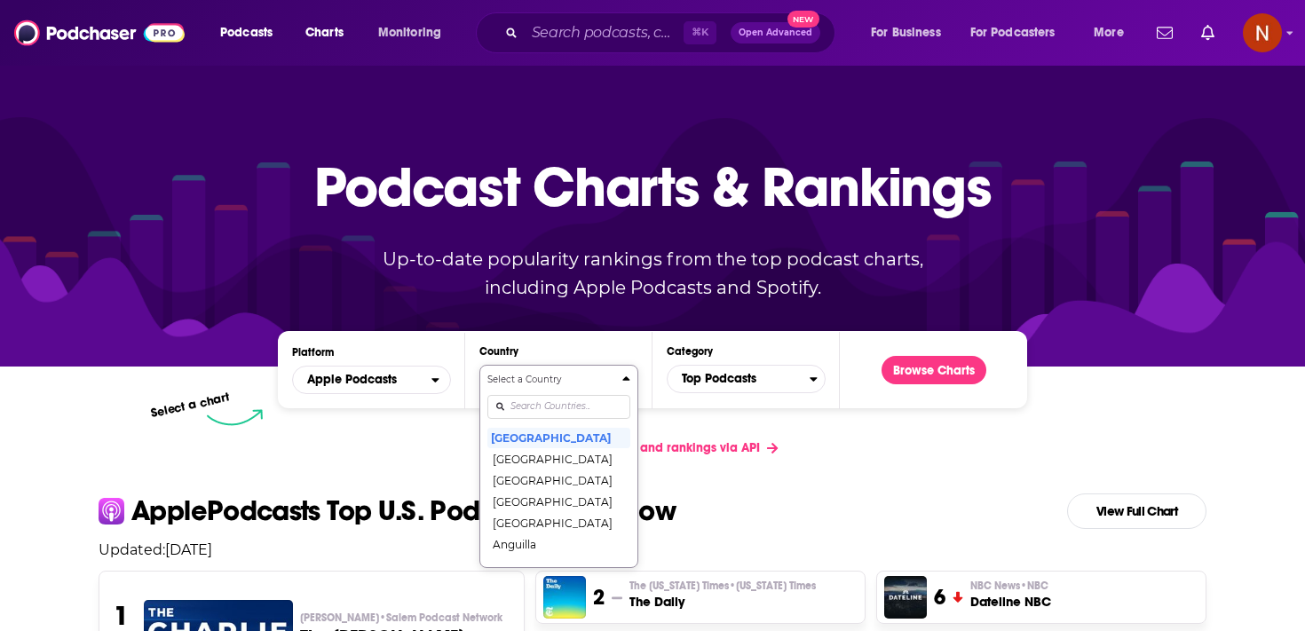
click at [526, 399] on input "Countries" at bounding box center [558, 407] width 143 height 24
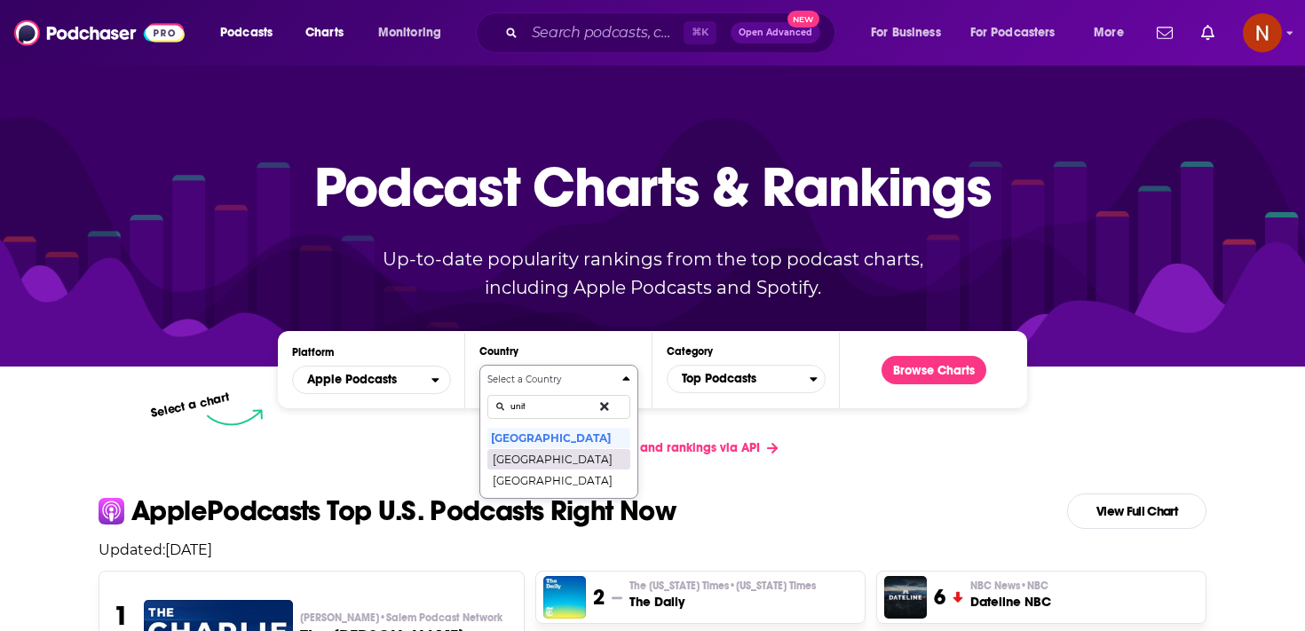
type input "unit"
click at [586, 457] on button "[GEOGRAPHIC_DATA]" at bounding box center [558, 458] width 143 height 21
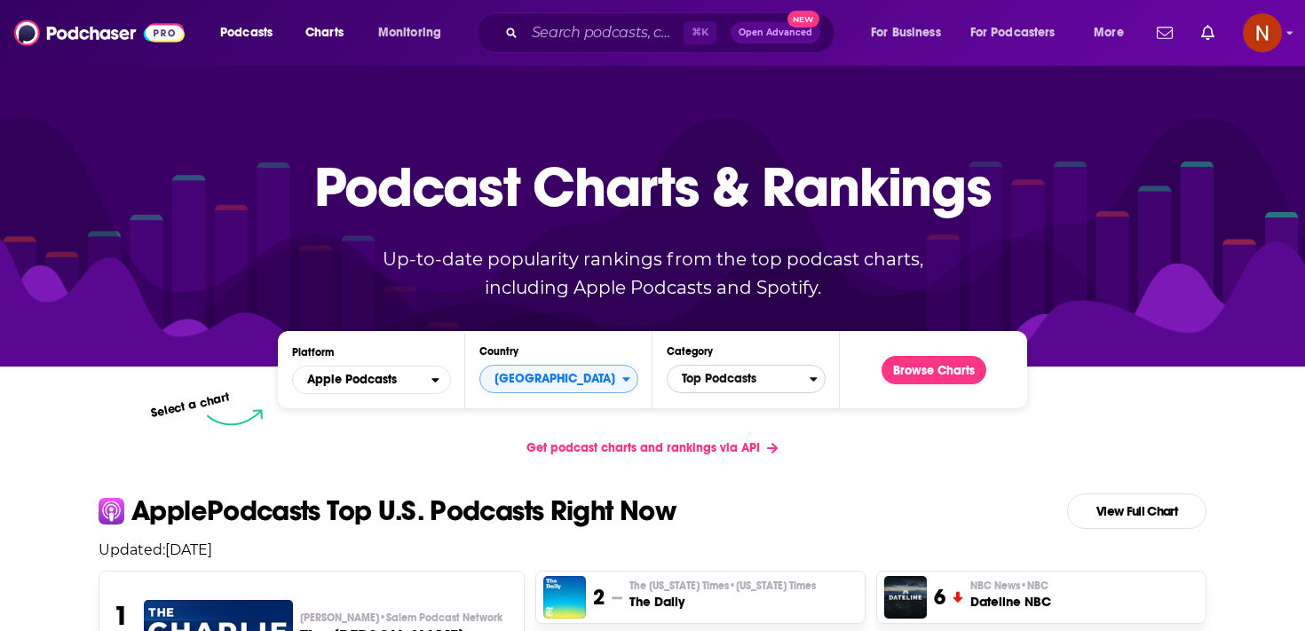
click at [740, 391] on span "Top Podcasts" at bounding box center [738, 379] width 142 height 30
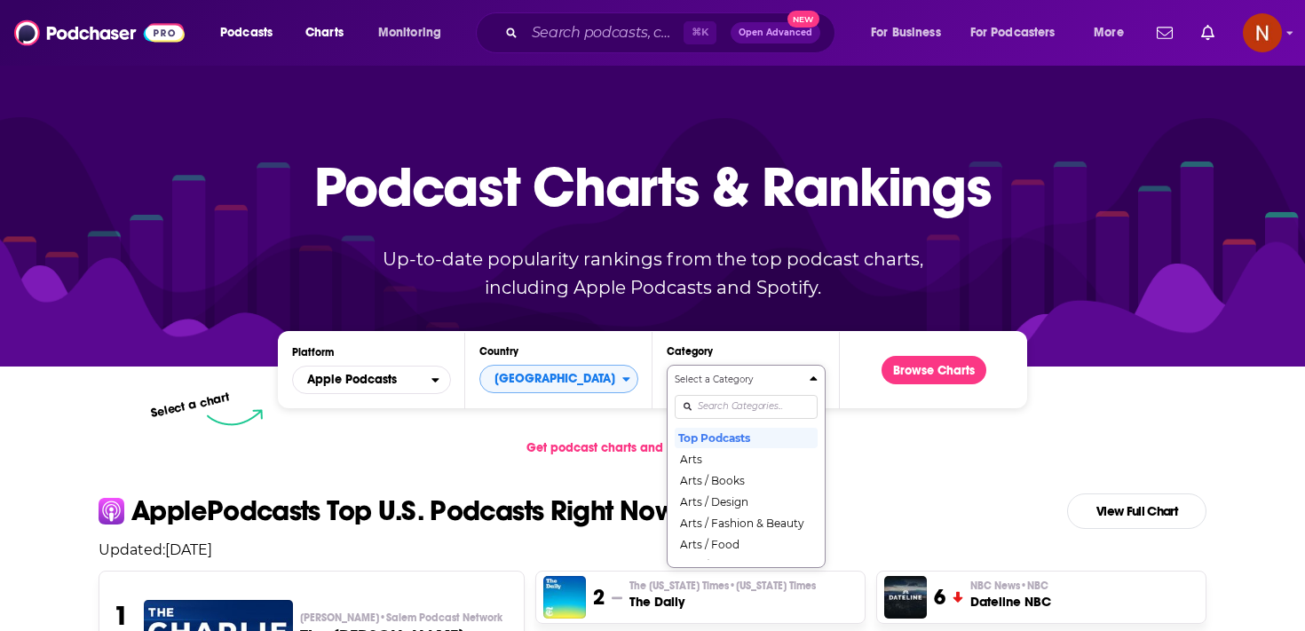
scroll to position [91, 0]
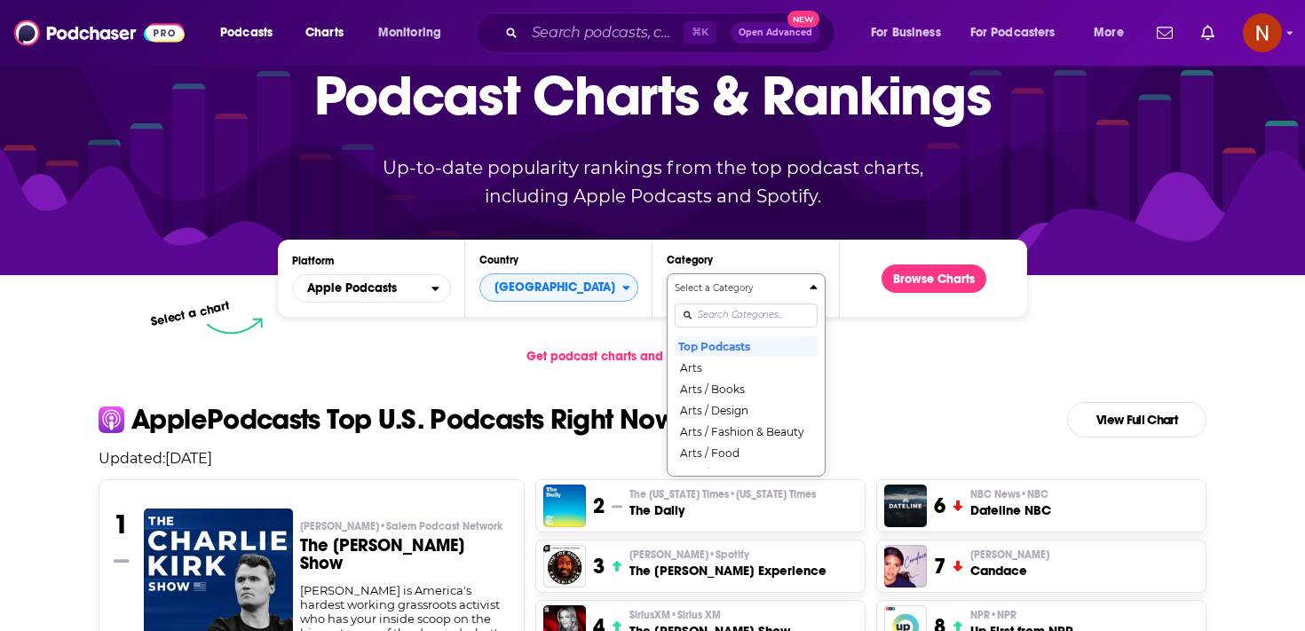
click at [739, 404] on div "Select a Category Top Podcasts Arts Arts / Books Arts / Design Arts / Fashion &…" at bounding box center [746, 374] width 143 height 187
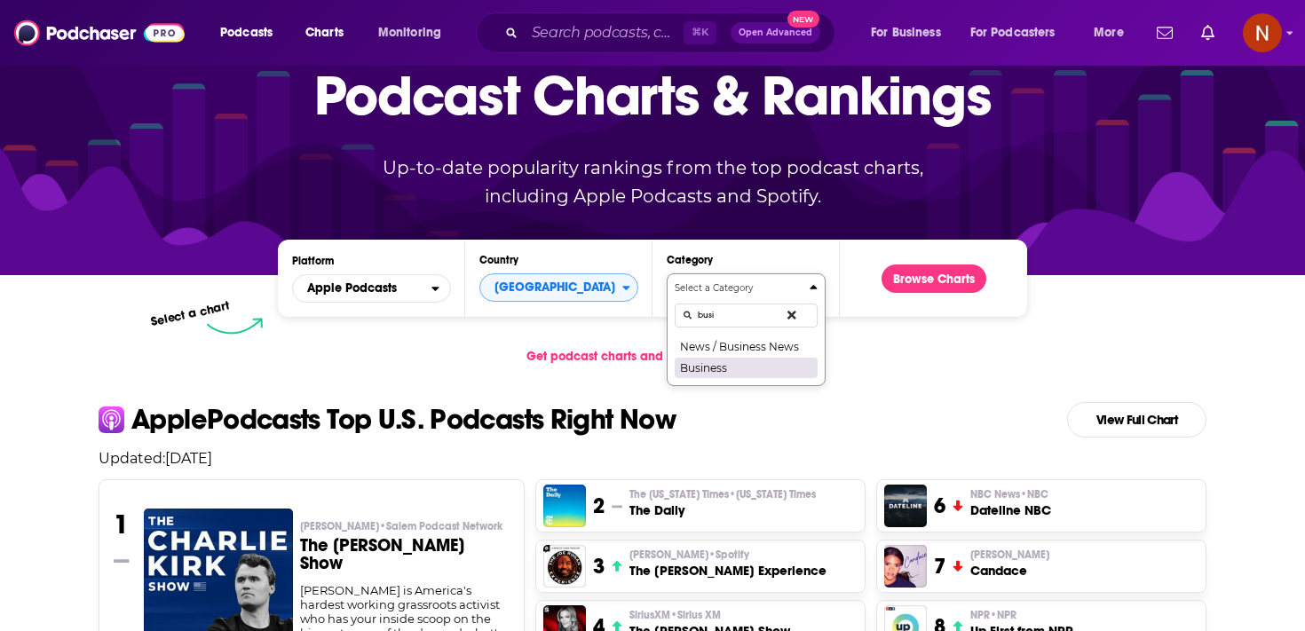
type input "busi"
click at [732, 364] on button "Business" at bounding box center [746, 367] width 143 height 21
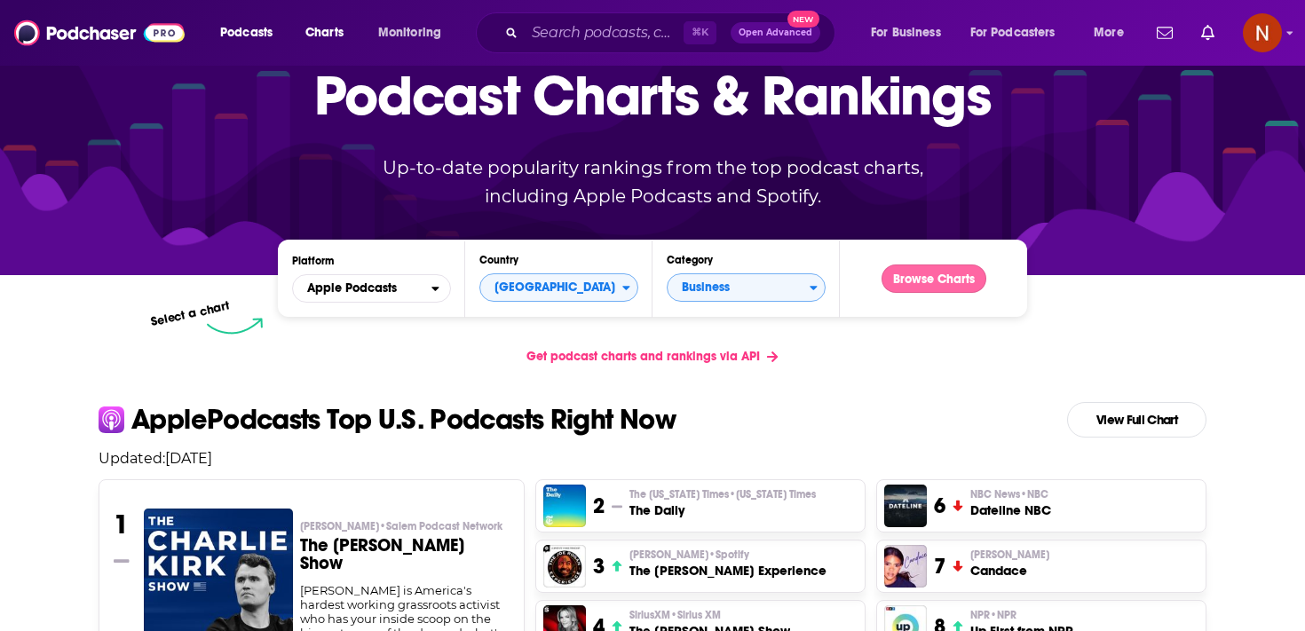
click at [925, 280] on button "Browse Charts" at bounding box center [933, 278] width 105 height 28
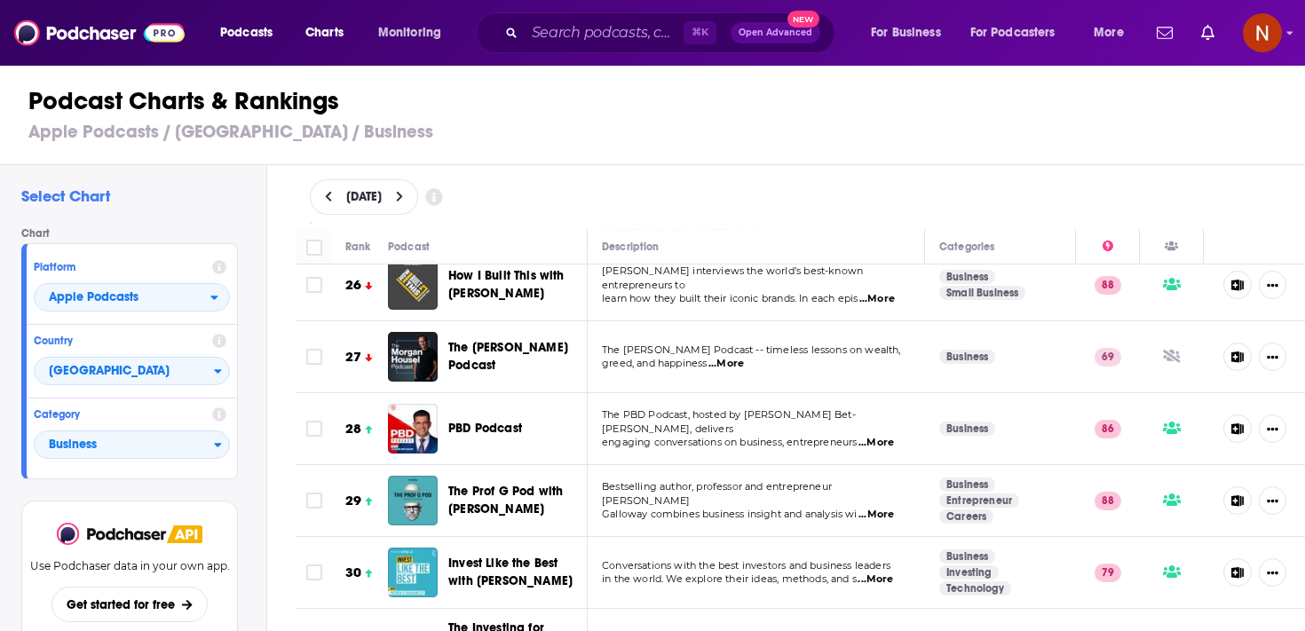
scroll to position [1840, 0]
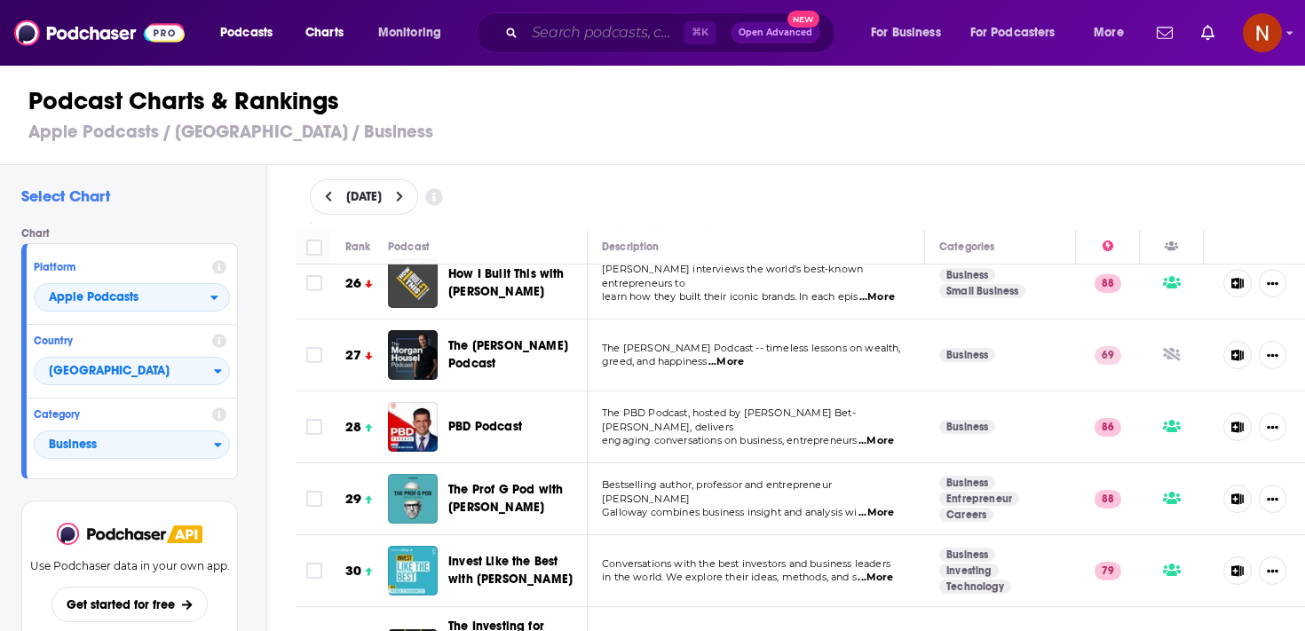
click at [567, 43] on input "Search podcasts, credits, & more..." at bounding box center [604, 33] width 159 height 28
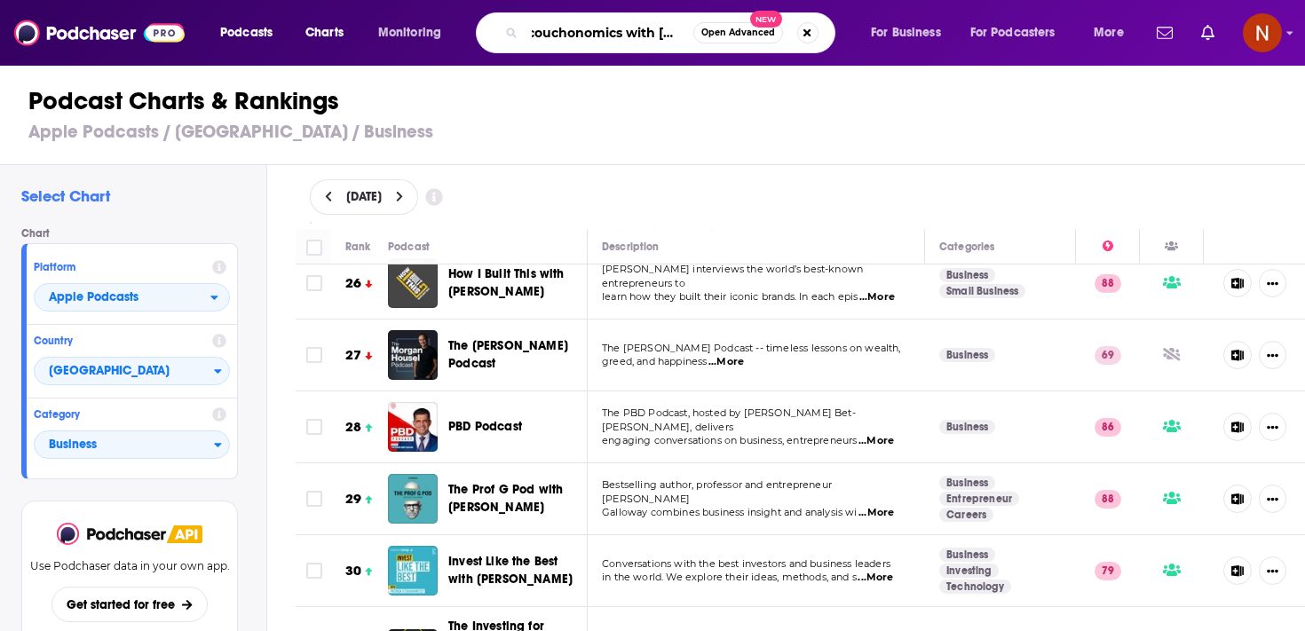
type input "couchonomics with [PERSON_NAME]"
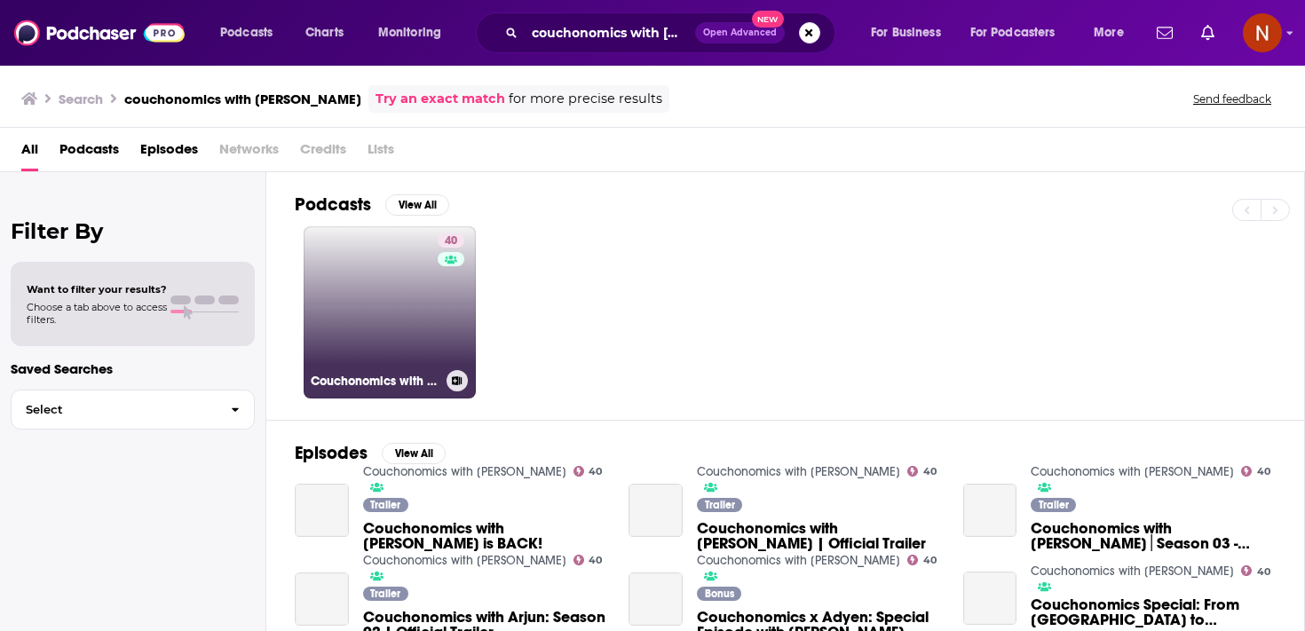
click at [433, 307] on link "40 Couchonomics with [PERSON_NAME]" at bounding box center [390, 312] width 172 height 172
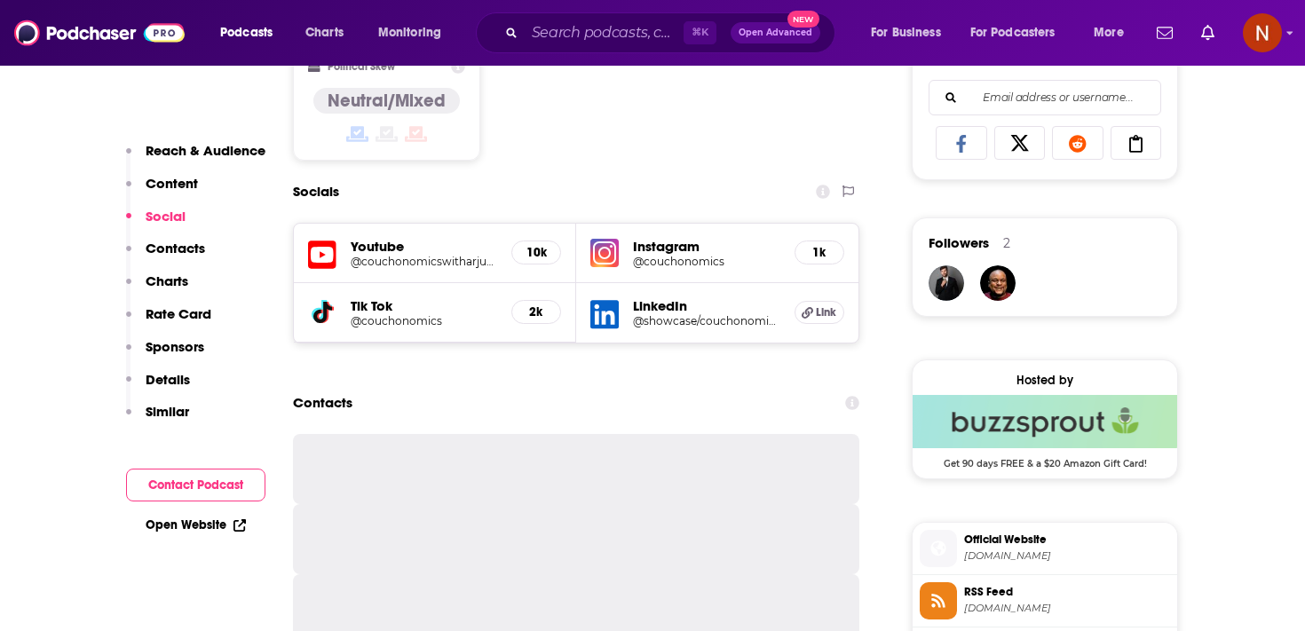
scroll to position [1243, 0]
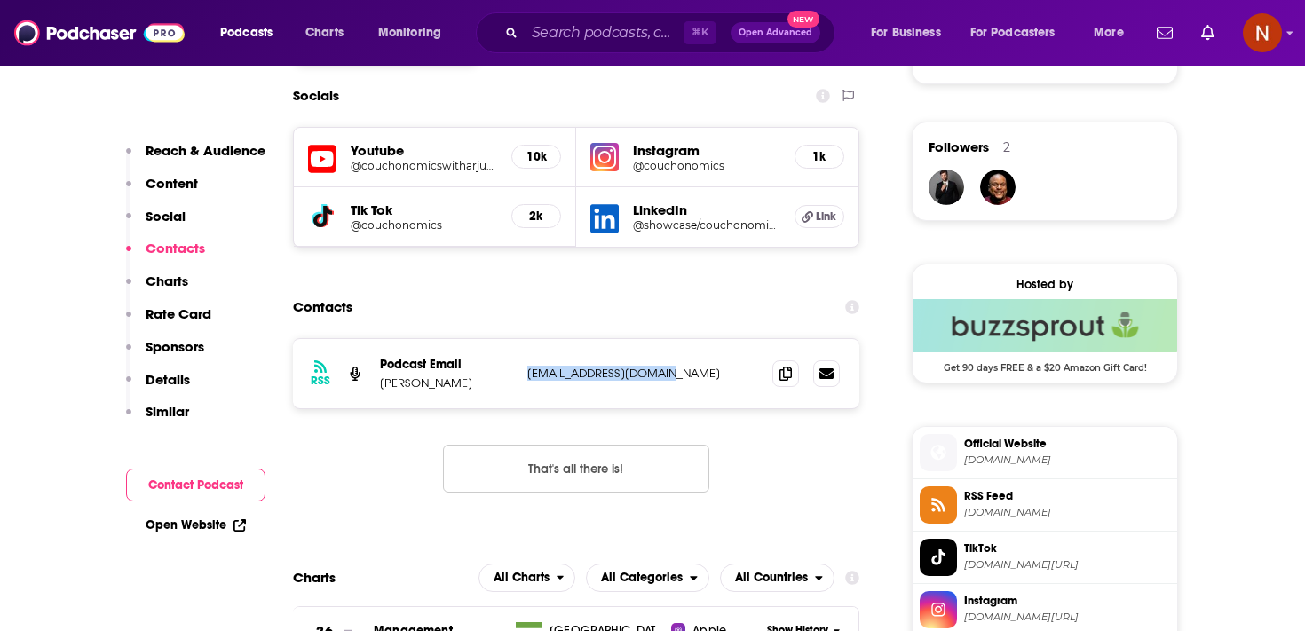
drag, startPoint x: 523, startPoint y: 378, endPoint x: 680, endPoint y: 382, distance: 157.1
click at [681, 382] on div "RSS Podcast Email [PERSON_NAME] [PERSON_NAME][EMAIL_ADDRESS][DOMAIN_NAME] [EMAI…" at bounding box center [576, 373] width 566 height 69
copy p "[EMAIL_ADDRESS][DOMAIN_NAME]"
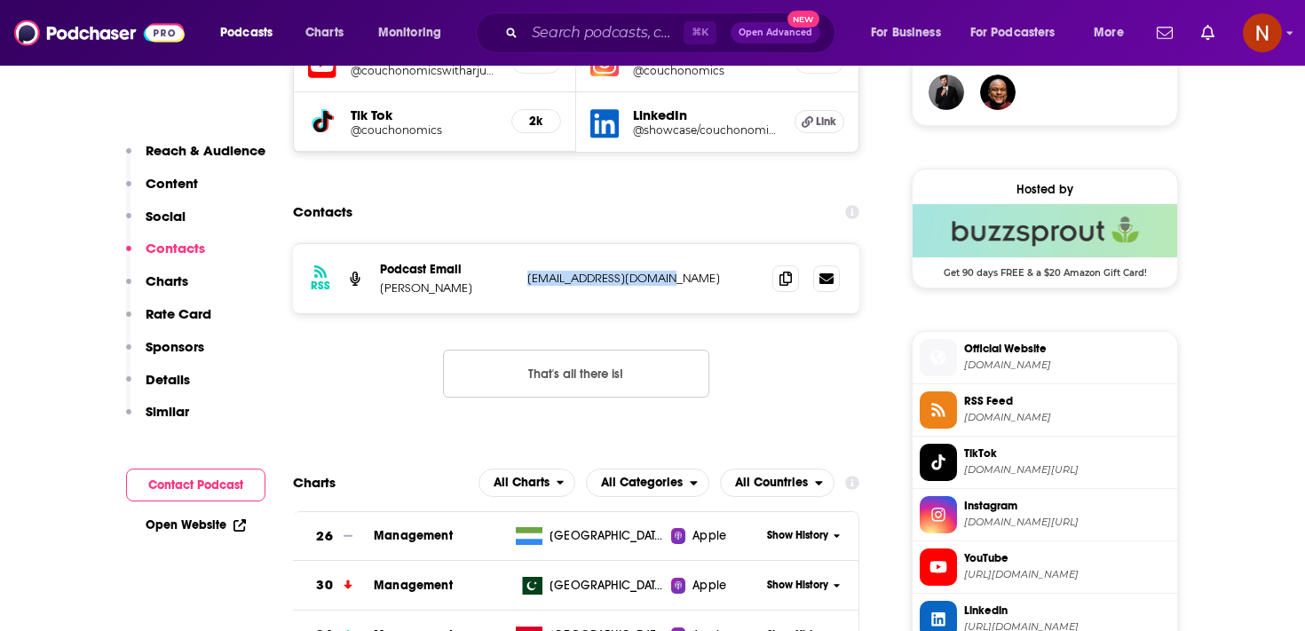
scroll to position [1466, 0]
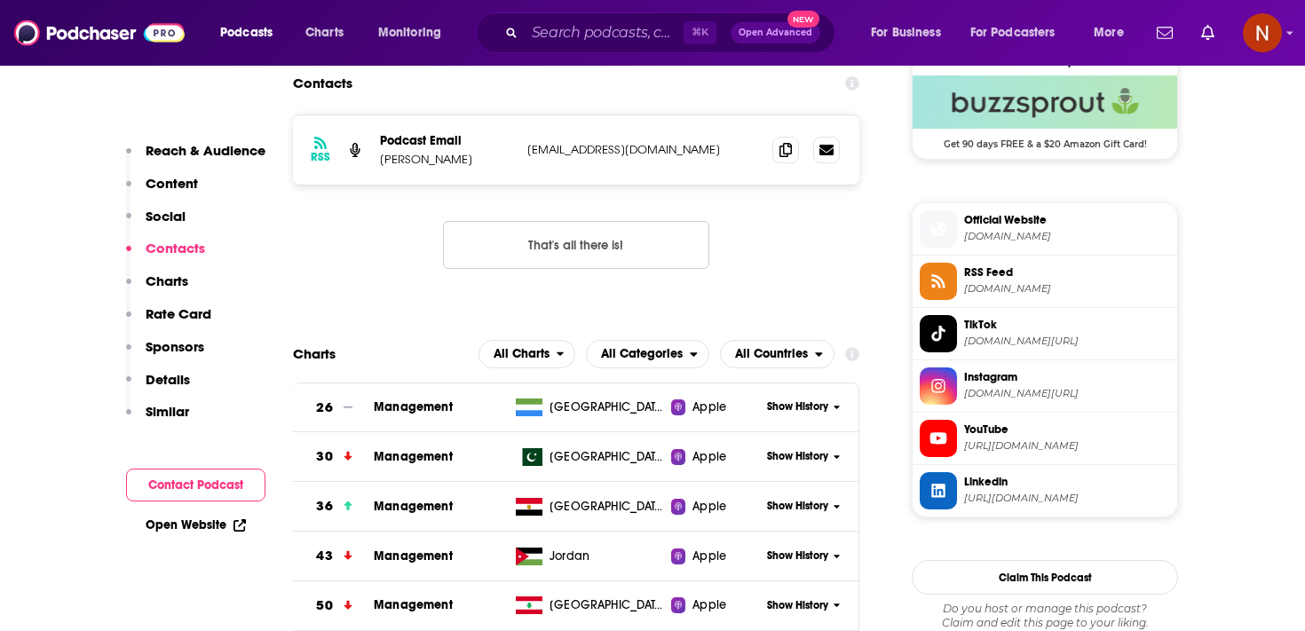
click at [375, 264] on div "RSS Podcast Email [PERSON_NAME] [PERSON_NAME][EMAIL_ADDRESS][DOMAIN_NAME] [PERS…" at bounding box center [576, 205] width 566 height 183
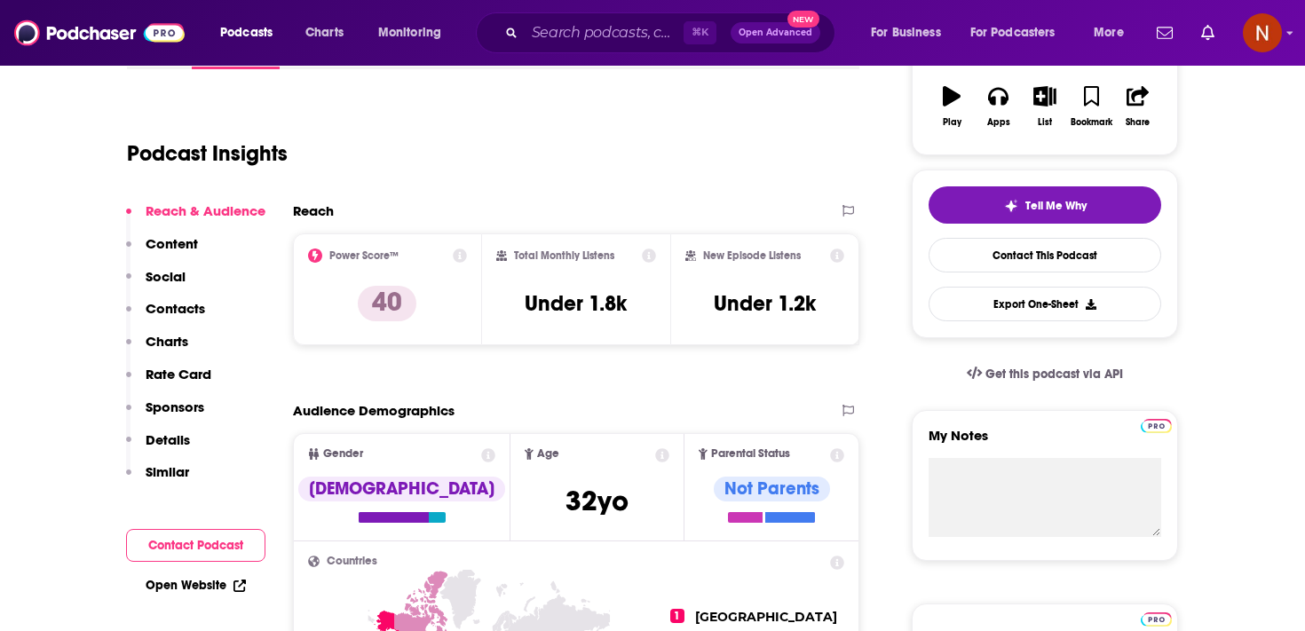
scroll to position [0, 0]
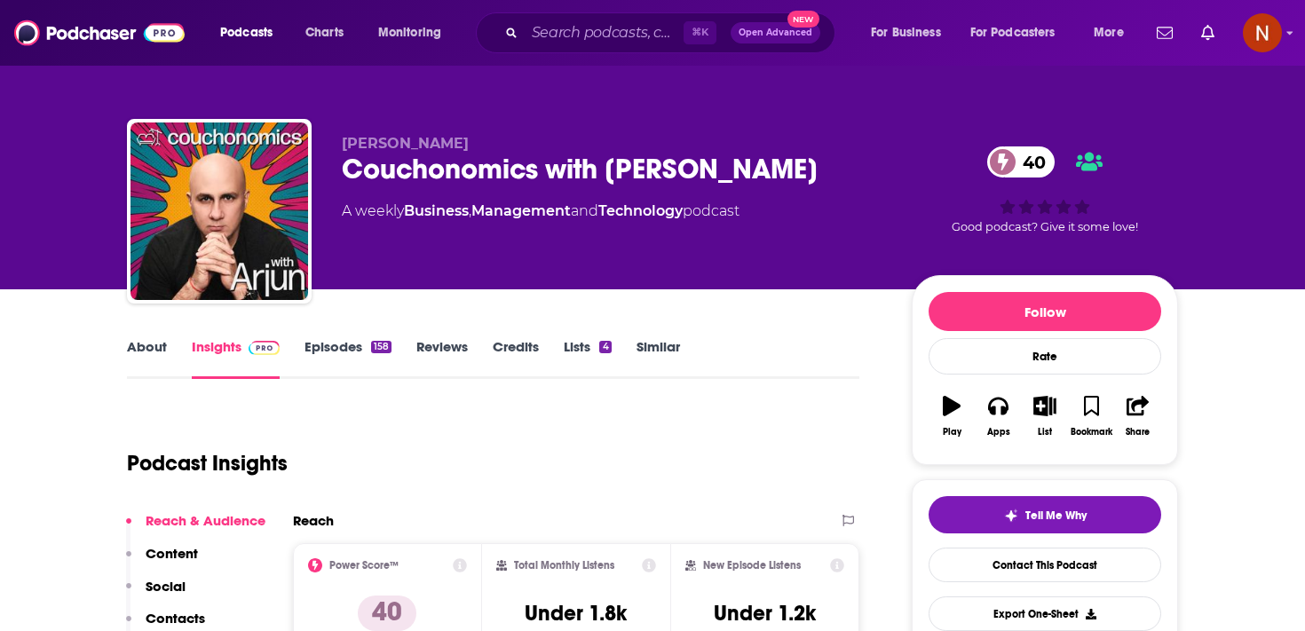
click at [517, 159] on div "Couchonomics with Arjun 40" at bounding box center [612, 169] width 541 height 35
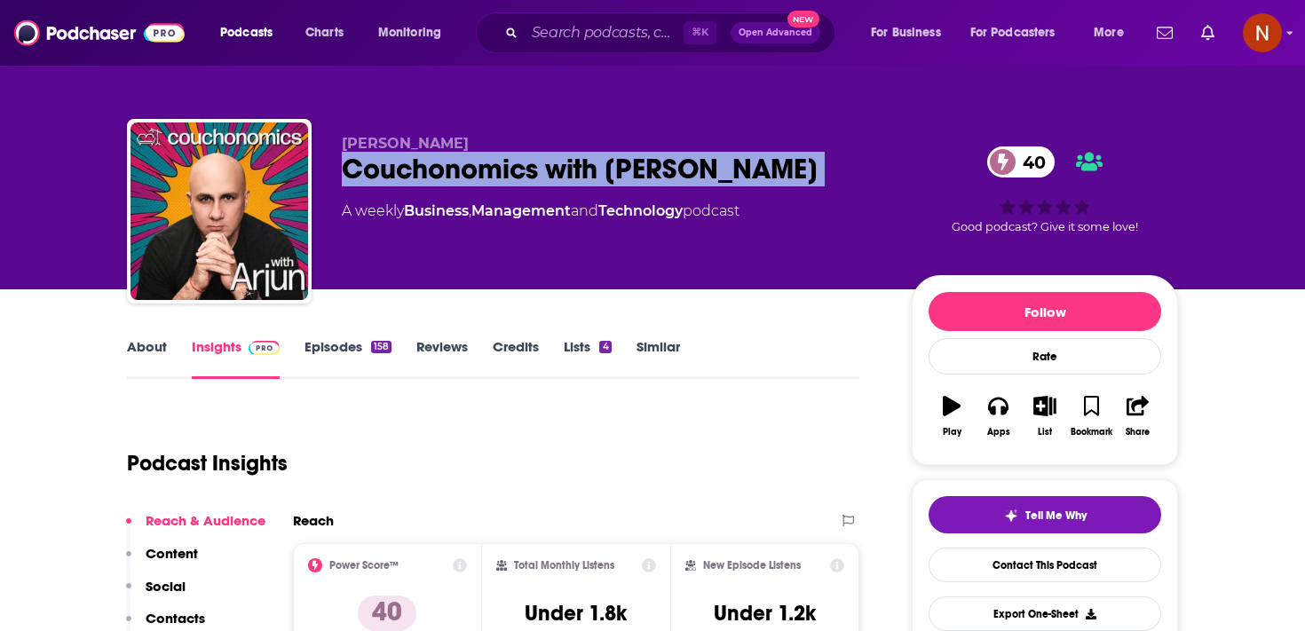
click at [517, 159] on div "Couchonomics with Arjun 40" at bounding box center [612, 169] width 541 height 35
copy div "Couchonomics with Arjun 40"
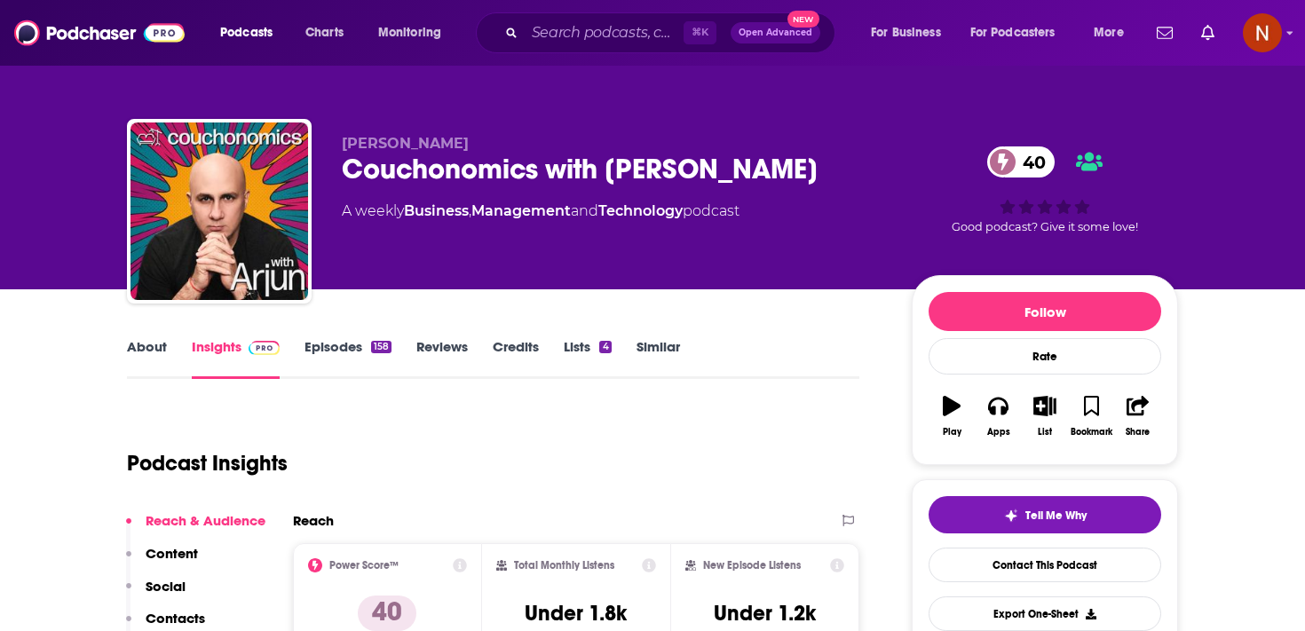
click at [491, 286] on div "[PERSON_NAME] Couchonomics with [PERSON_NAME] 40 A weekly Business , Management…" at bounding box center [760, 215] width 836 height 160
